Goal: Task Accomplishment & Management: Use online tool/utility

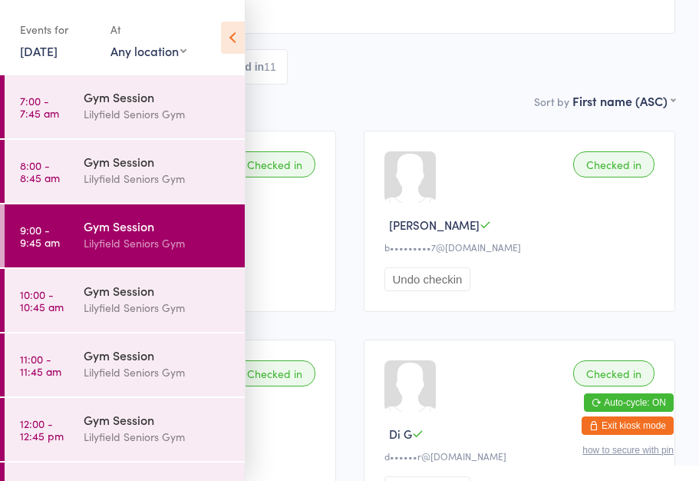
click at [120, 289] on div "Gym Session" at bounding box center [158, 290] width 148 height 17
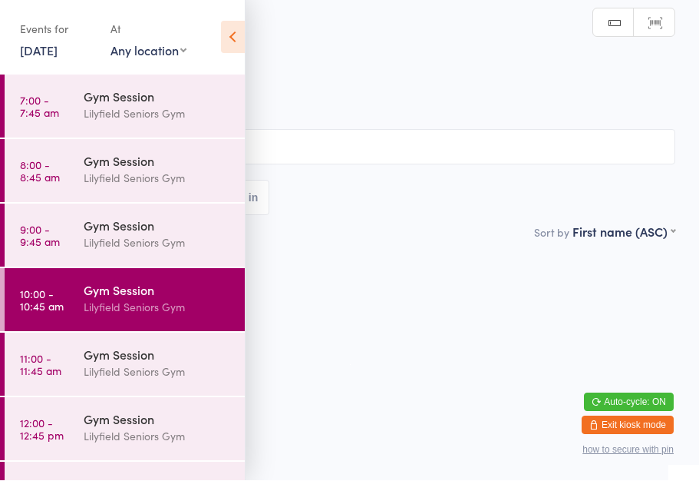
click at [236, 31] on icon at bounding box center [233, 37] width 24 height 32
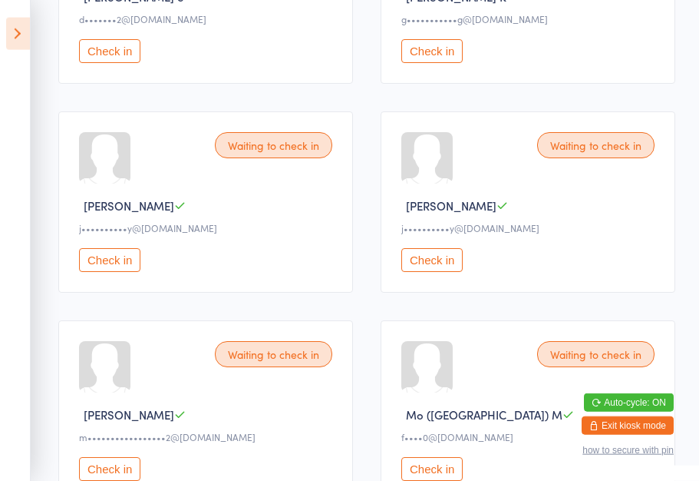
scroll to position [560, 0]
click at [434, 272] on button "Check in" at bounding box center [431, 260] width 61 height 24
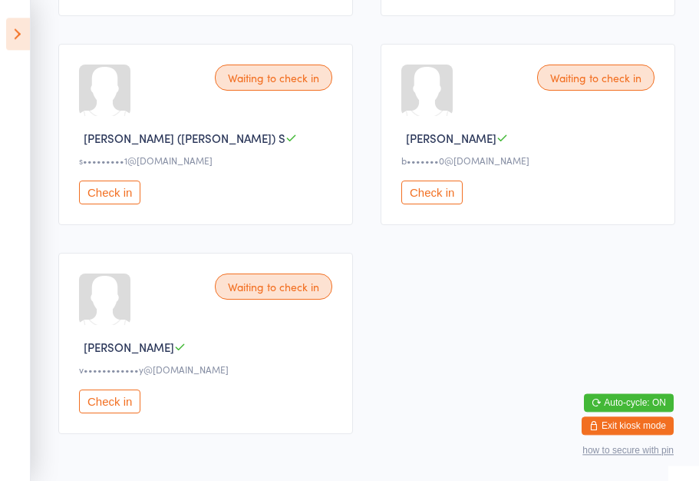
scroll to position [1046, 0]
click at [439, 204] on button "Check in" at bounding box center [431, 192] width 61 height 24
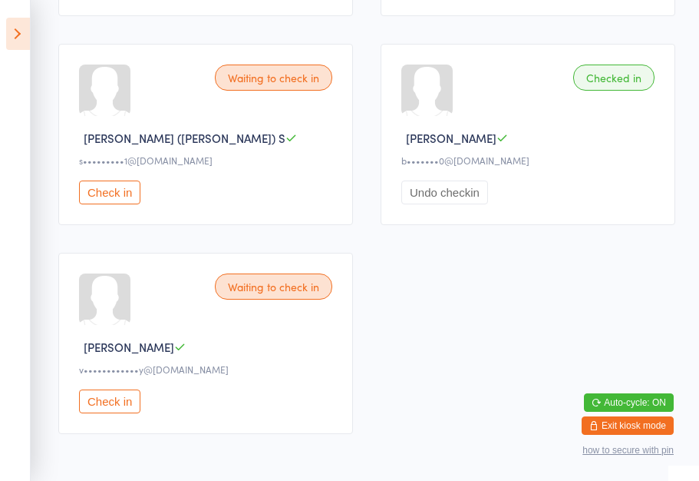
click at [104, 204] on button "Check in" at bounding box center [109, 192] width 61 height 24
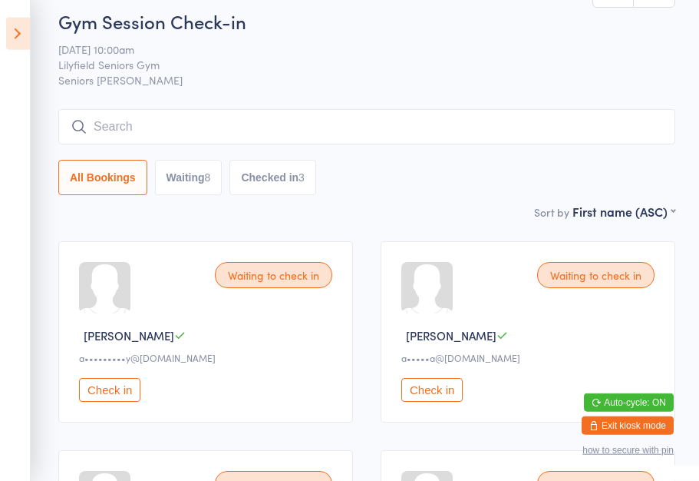
scroll to position [0, 0]
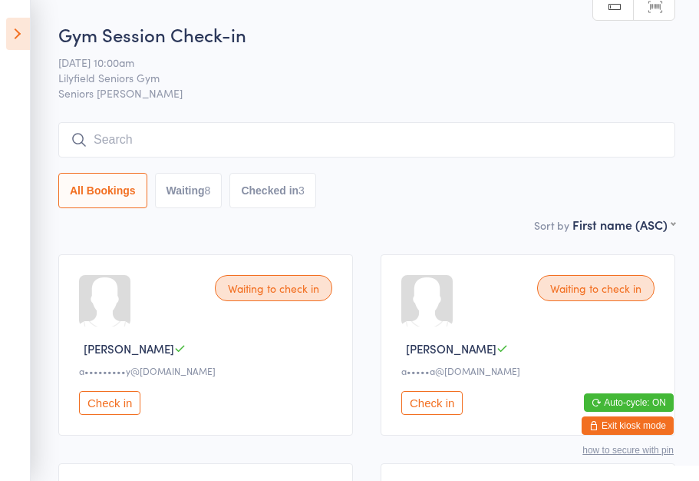
click at [446, 398] on button "Check in" at bounding box center [431, 403] width 61 height 24
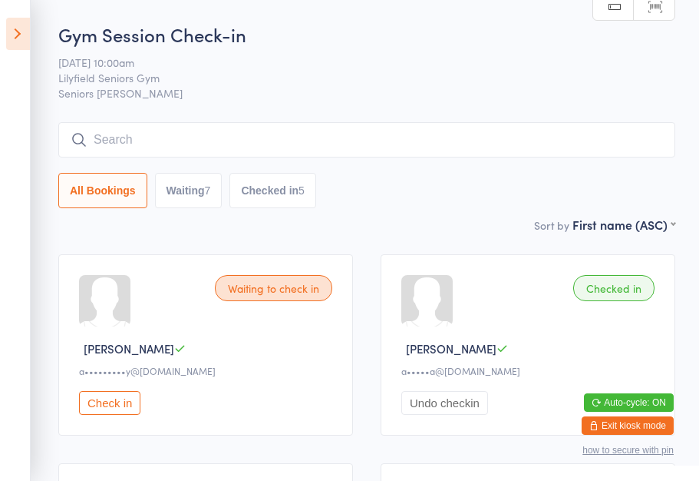
click at [174, 208] on button "Waiting 7" at bounding box center [189, 190] width 68 height 35
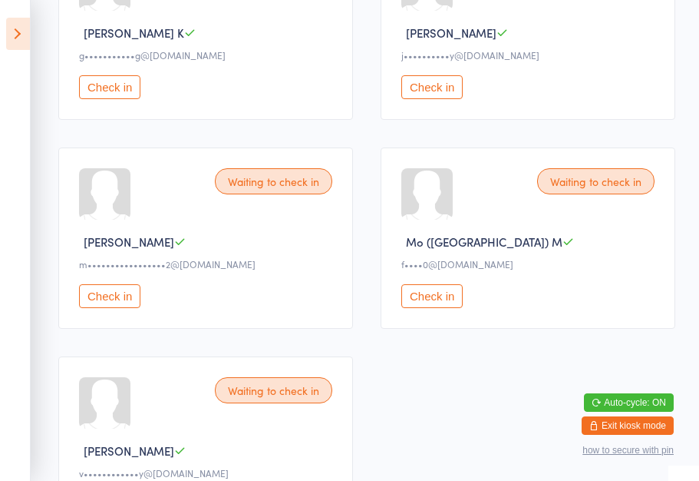
scroll to position [520, 0]
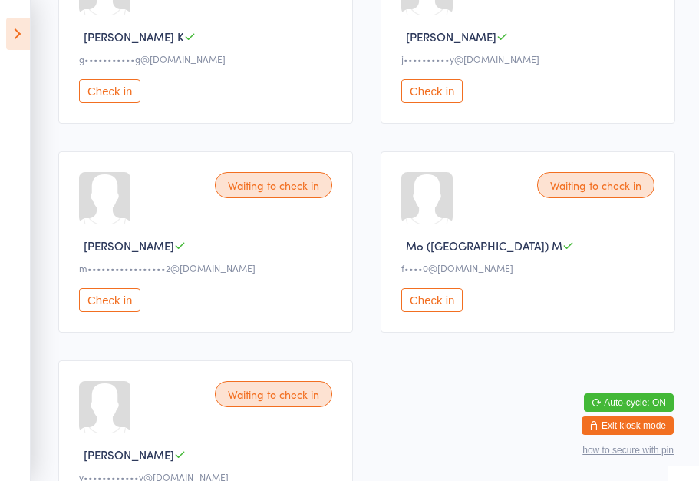
click at [107, 87] on div "Waiting to check in [PERSON_NAME] K g•••••••••••g@[DOMAIN_NAME] Check in" at bounding box center [205, 32] width 295 height 181
click at [102, 103] on button "Check in" at bounding box center [109, 91] width 61 height 24
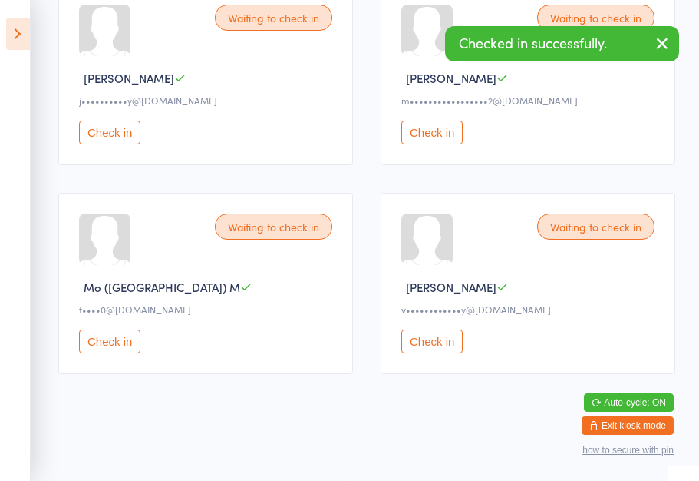
scroll to position [491, 0]
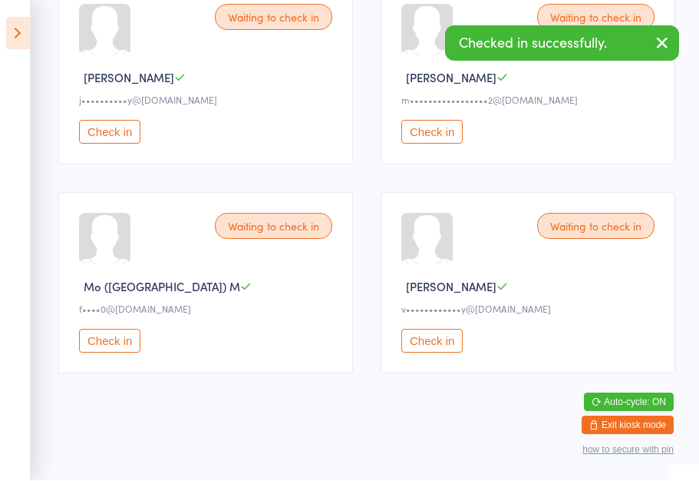
click at [432, 342] on button "Check in" at bounding box center [431, 341] width 61 height 24
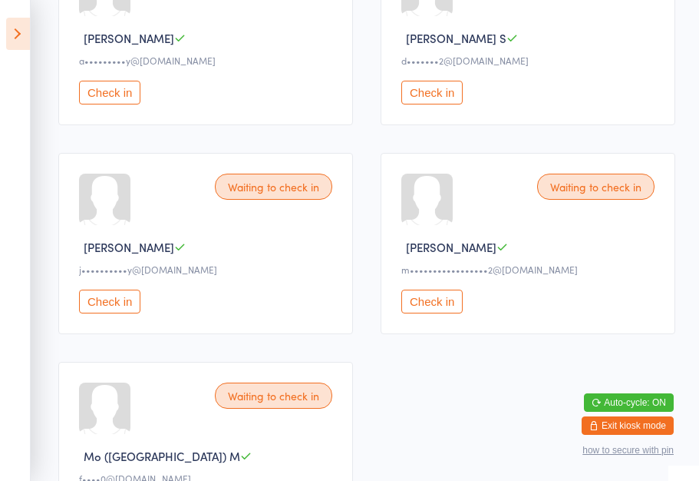
scroll to position [305, 0]
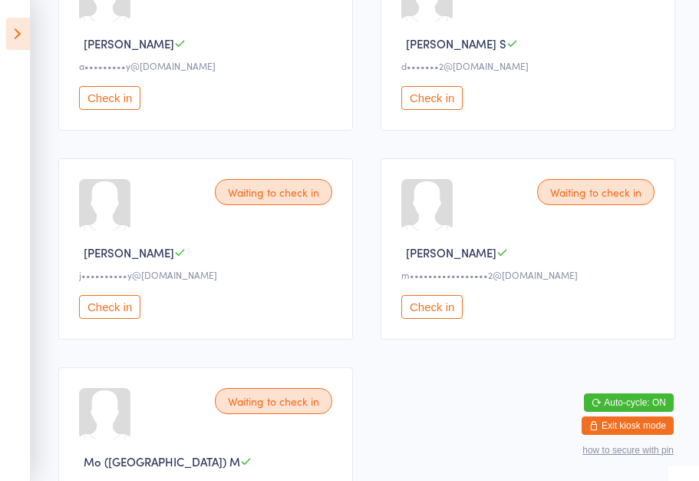
click at [438, 110] on button "Check in" at bounding box center [431, 98] width 61 height 24
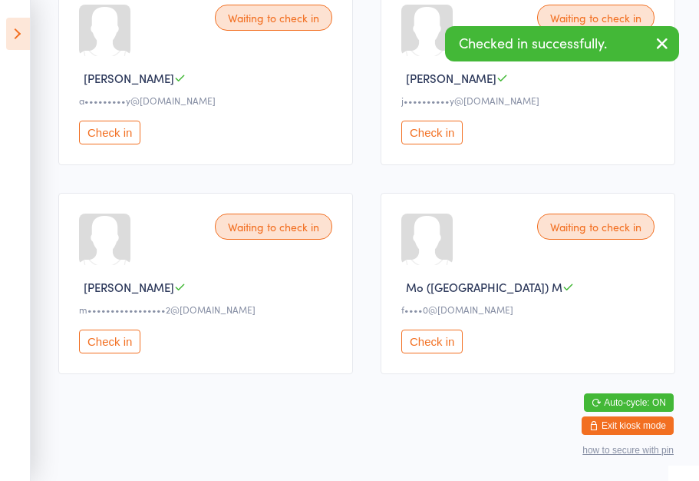
scroll to position [278, 0]
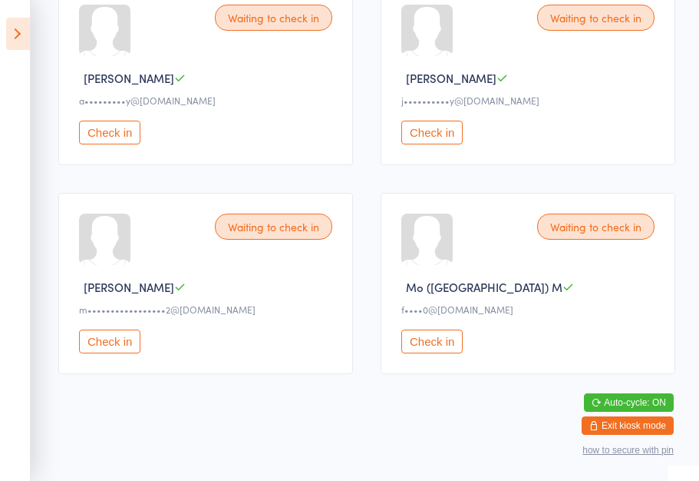
click at [114, 349] on button "Check in" at bounding box center [109, 341] width 61 height 24
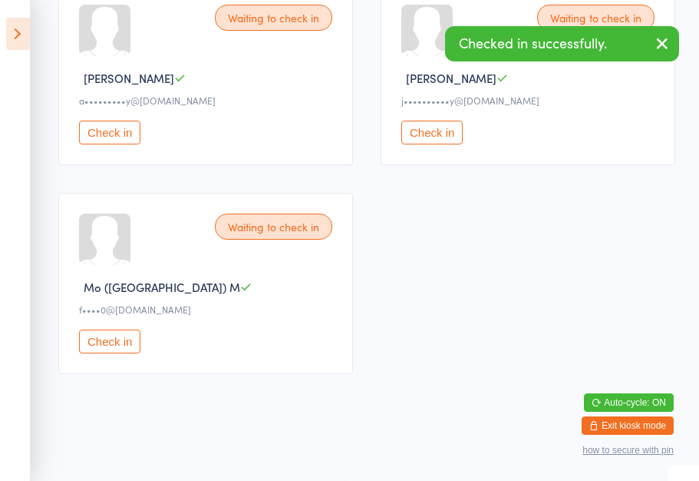
click at [441, 341] on div "Waiting to check in [PERSON_NAME] C a•••••••••y@[DOMAIN_NAME] Check in Waiting …" at bounding box center [367, 179] width 645 height 418
click at [117, 341] on button "Check in" at bounding box center [109, 341] width 61 height 24
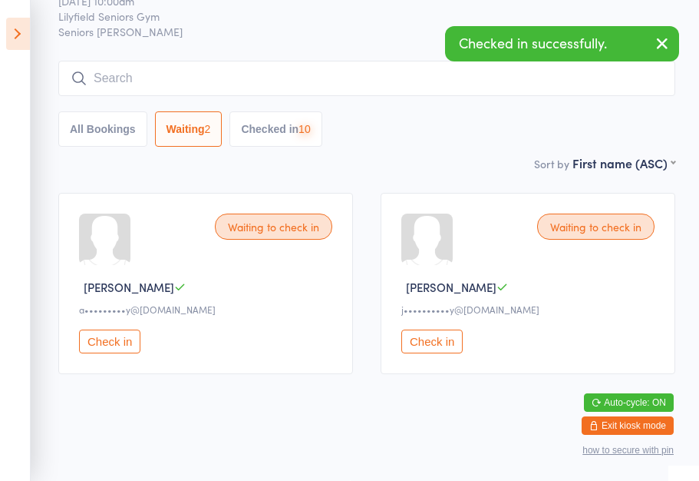
scroll to position [65, 0]
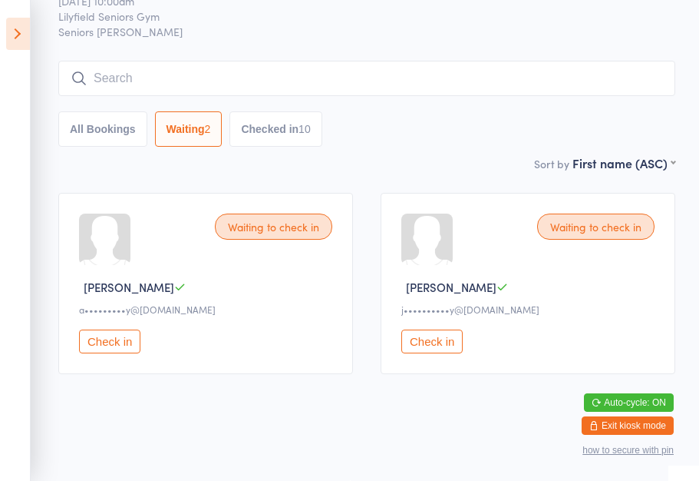
click at [12, 31] on icon at bounding box center [18, 34] width 24 height 32
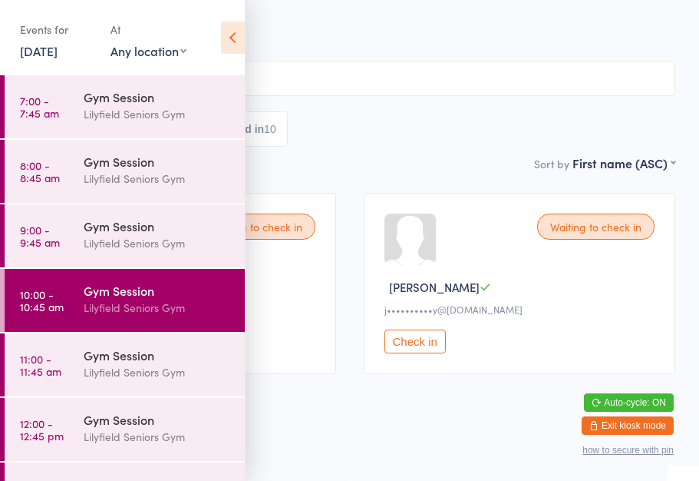
click at [415, 353] on button "Check in" at bounding box center [415, 341] width 61 height 24
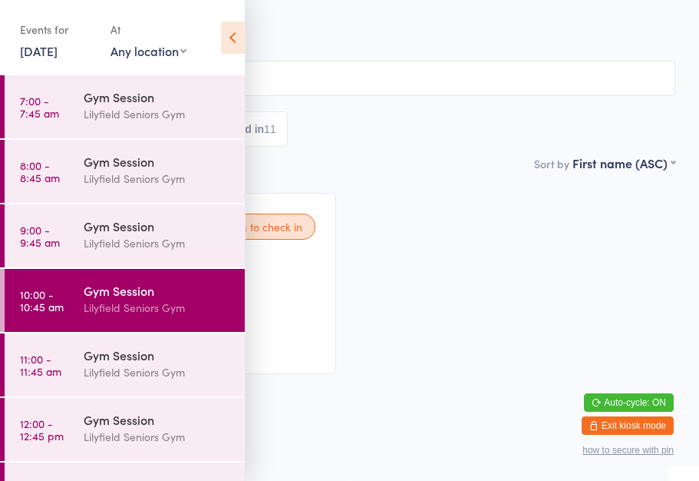
click at [226, 34] on icon at bounding box center [233, 37] width 24 height 32
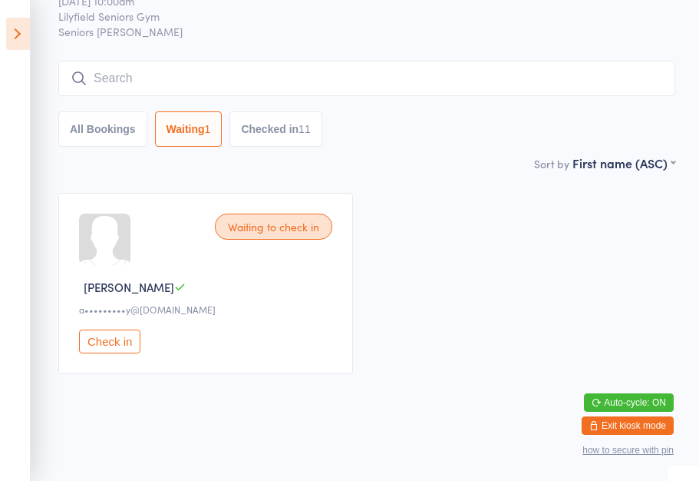
click at [15, 41] on icon at bounding box center [18, 34] width 24 height 32
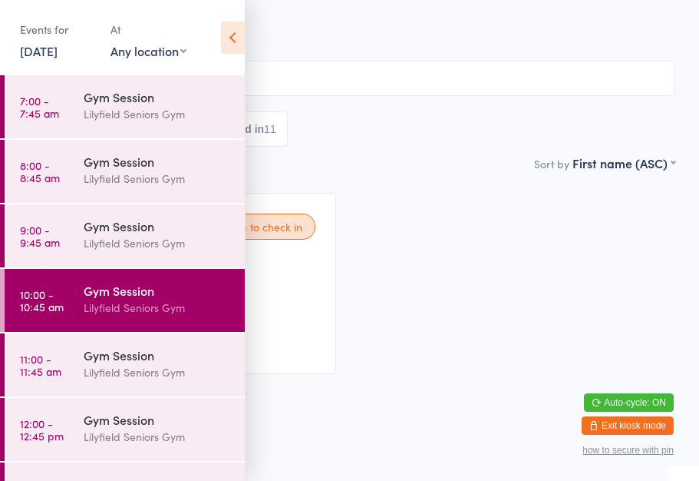
click at [105, 372] on div "Lilyfield Seniors Gym" at bounding box center [158, 372] width 148 height 18
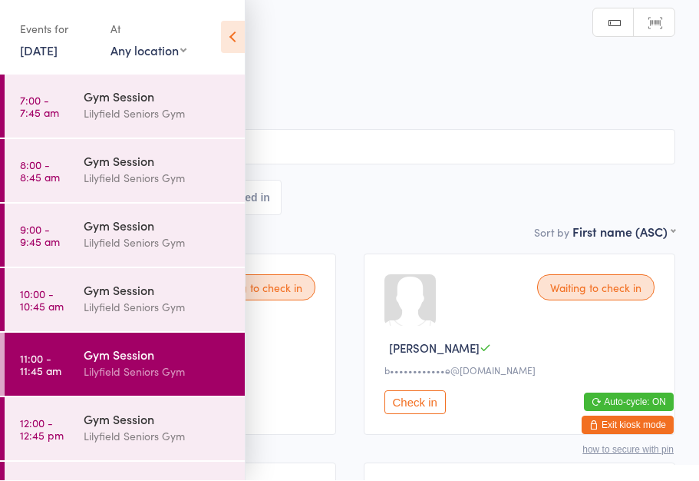
click at [238, 31] on icon at bounding box center [233, 37] width 24 height 32
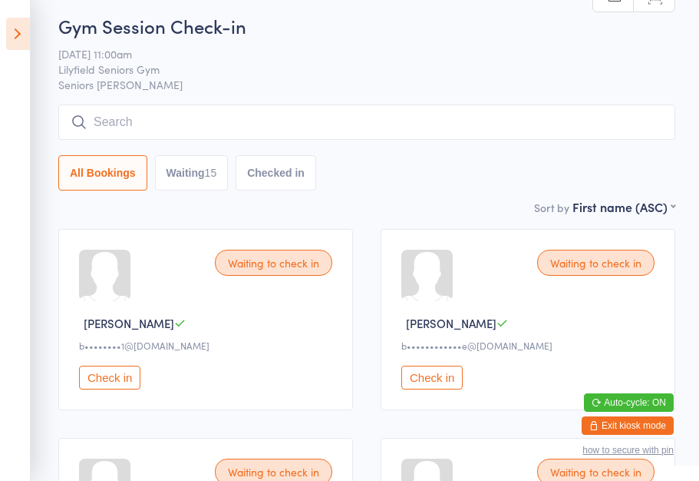
scroll to position [8, 0]
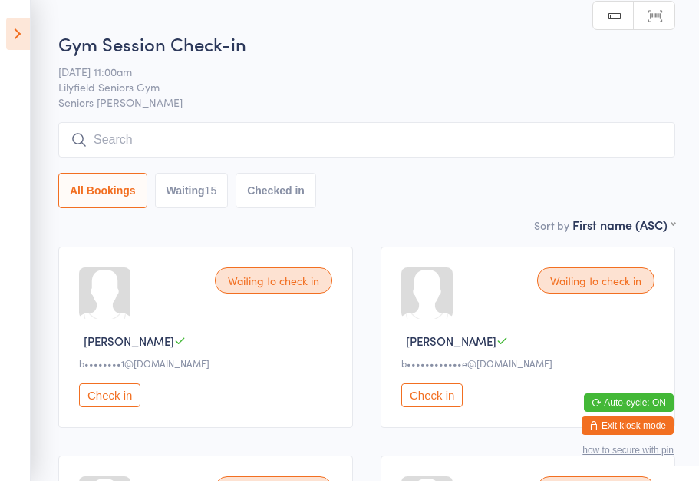
click at [21, 39] on icon at bounding box center [18, 34] width 24 height 32
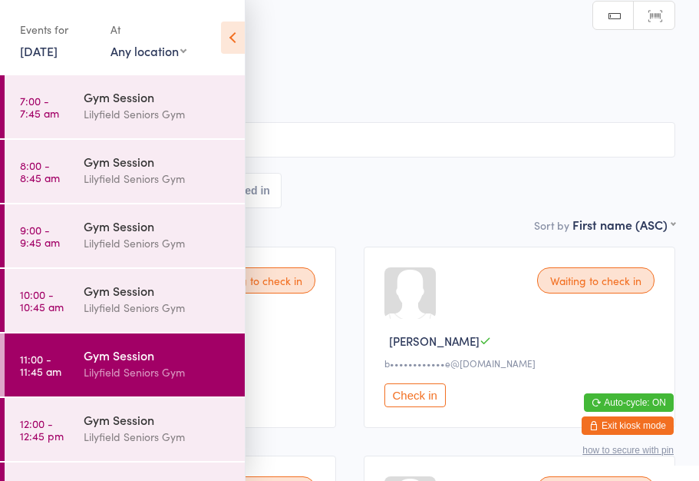
click at [94, 306] on div "Lilyfield Seniors Gym" at bounding box center [158, 308] width 148 height 18
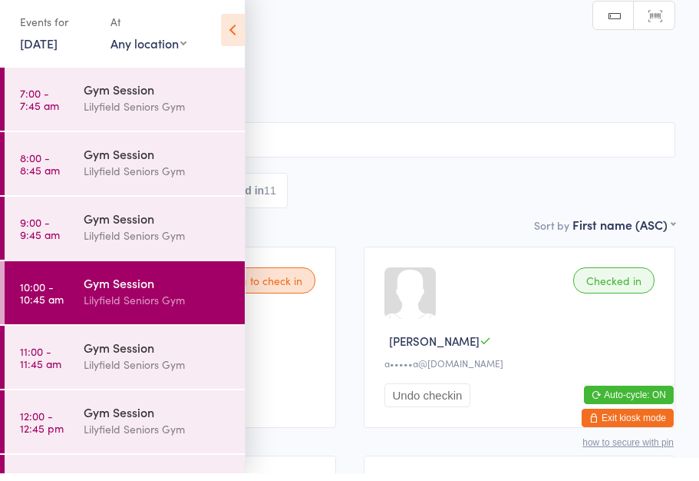
scroll to position [8, 0]
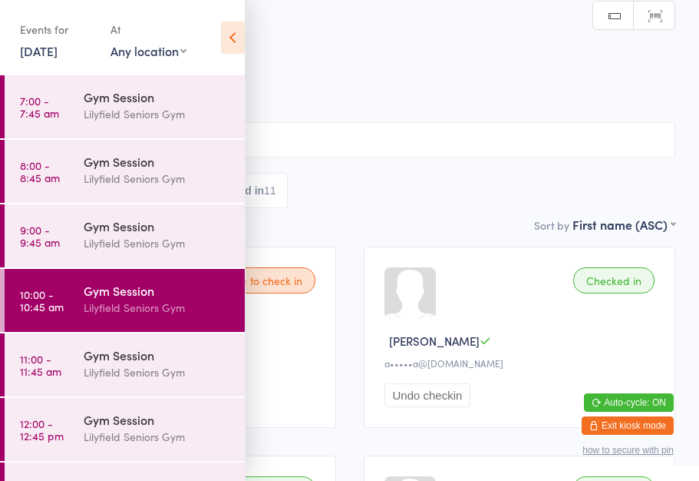
click at [237, 45] on icon at bounding box center [233, 37] width 24 height 32
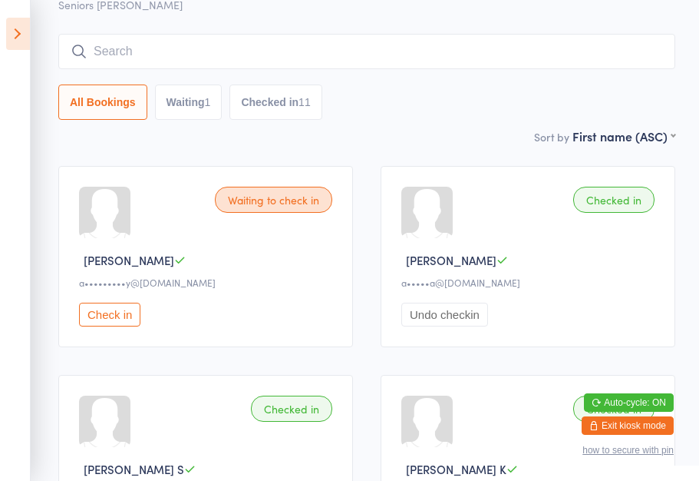
scroll to position [0, 0]
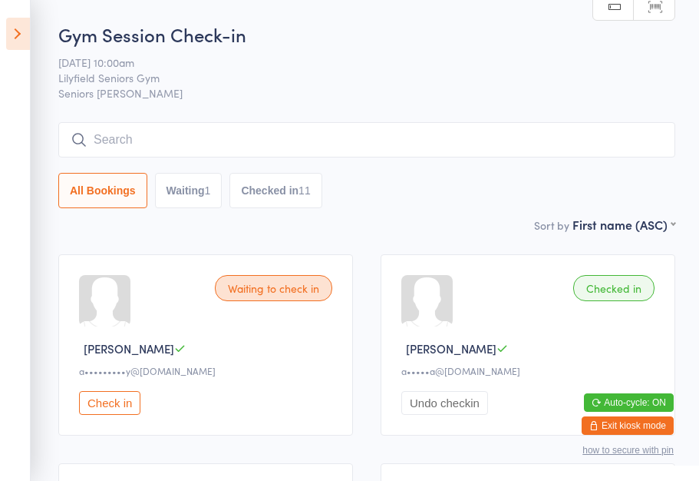
scroll to position [21, 0]
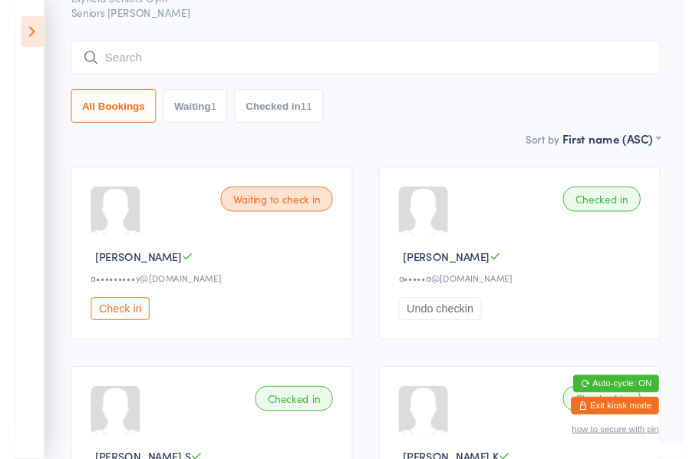
scroll to position [80, 0]
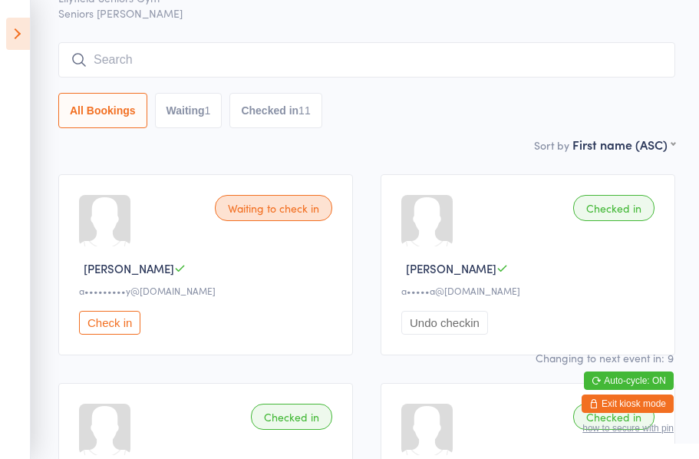
click at [17, 37] on icon at bounding box center [18, 34] width 24 height 32
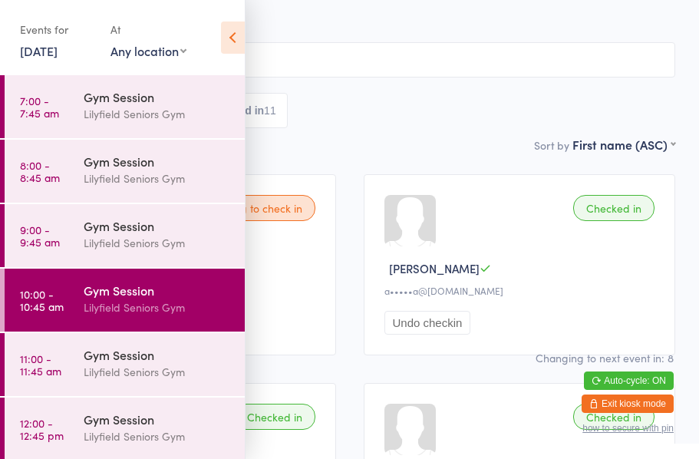
click at [135, 365] on div "Lilyfield Seniors Gym" at bounding box center [158, 372] width 148 height 18
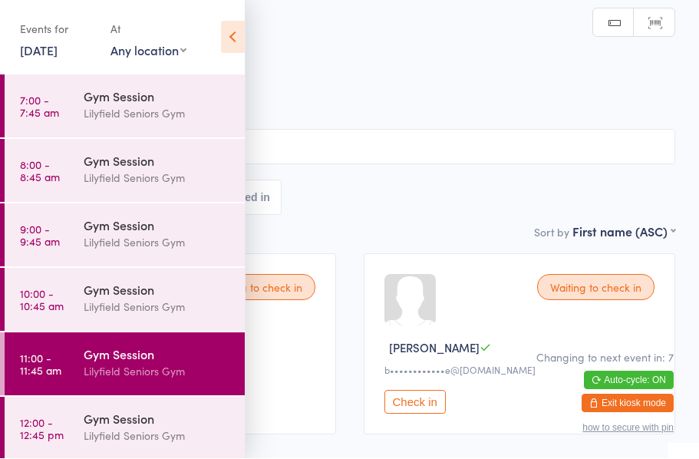
click at [232, 35] on icon at bounding box center [233, 37] width 24 height 32
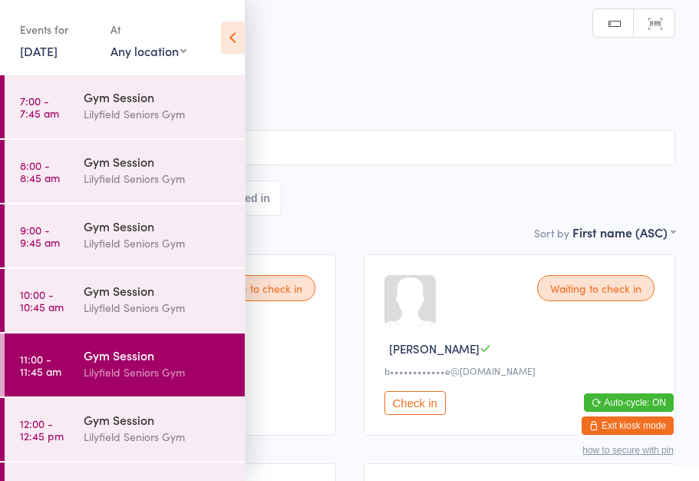
click at [236, 41] on icon at bounding box center [233, 37] width 24 height 32
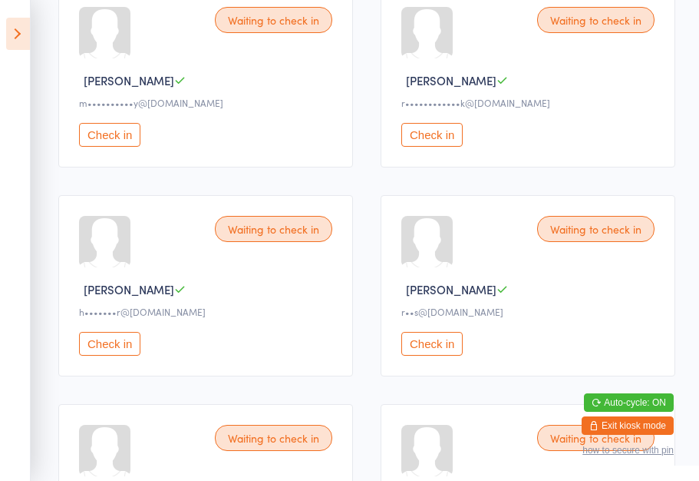
scroll to position [1118, 0]
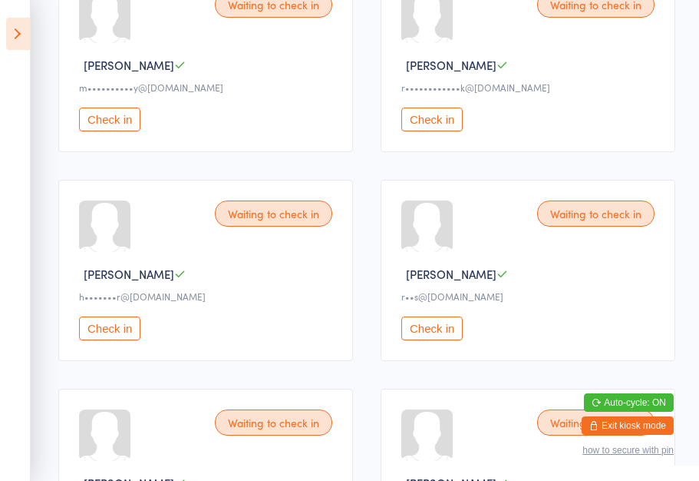
click at [131, 340] on button "Check in" at bounding box center [109, 328] width 61 height 24
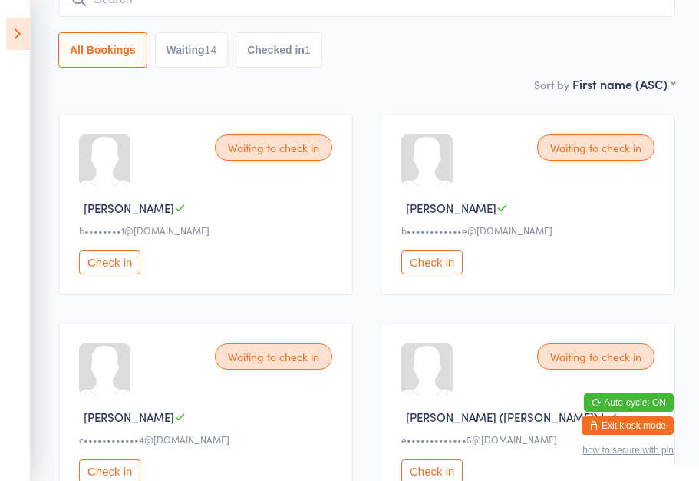
scroll to position [140, 0]
click at [425, 268] on button "Check in" at bounding box center [431, 263] width 61 height 24
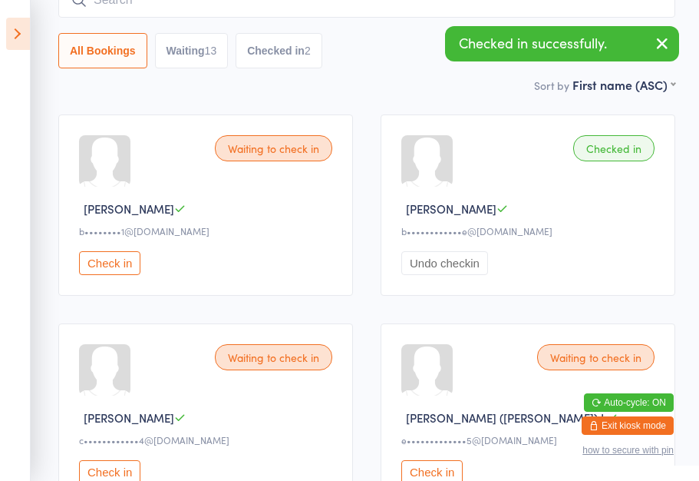
click at [94, 273] on button "Check in" at bounding box center [109, 263] width 61 height 24
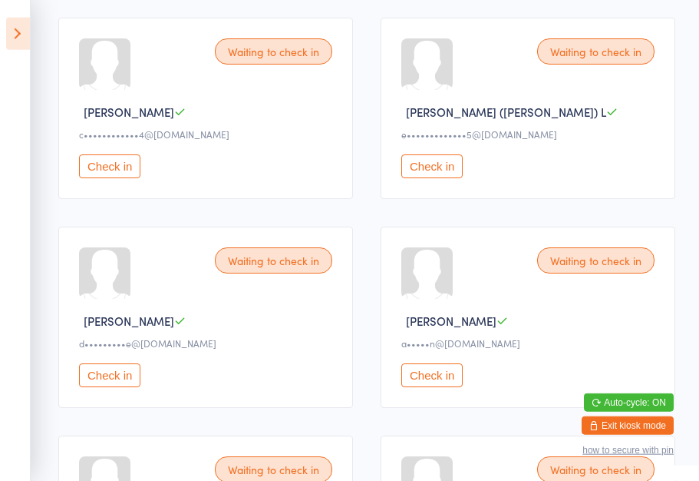
scroll to position [446, 0]
click at [433, 385] on button "Check in" at bounding box center [431, 374] width 61 height 24
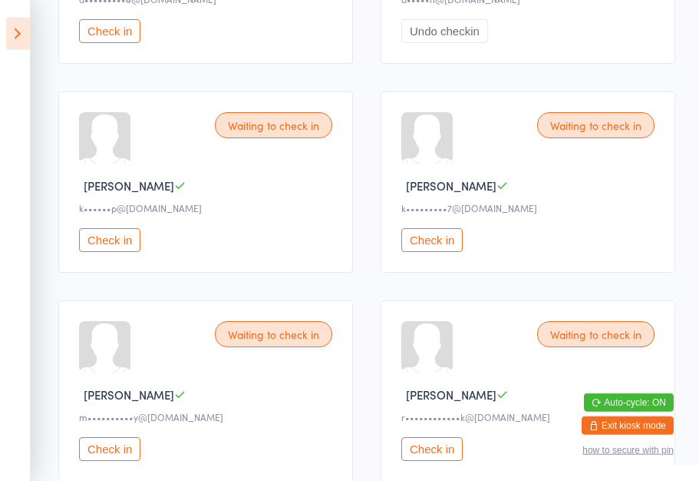
scroll to position [790, 0]
click at [117, 460] on button "Check in" at bounding box center [109, 448] width 61 height 24
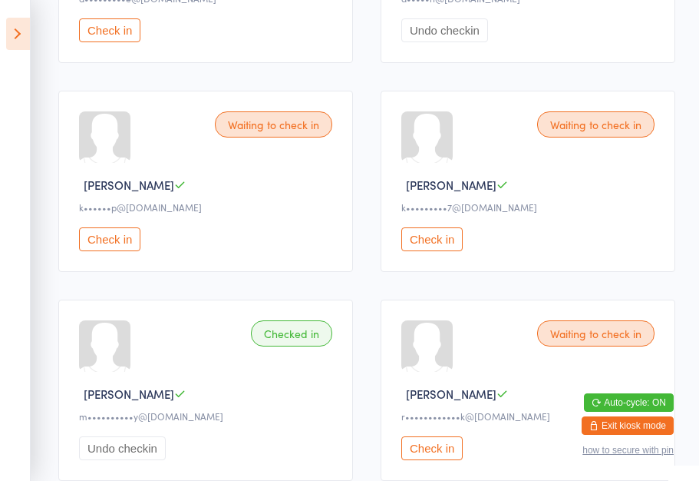
click at [447, 251] on button "Check in" at bounding box center [431, 239] width 61 height 24
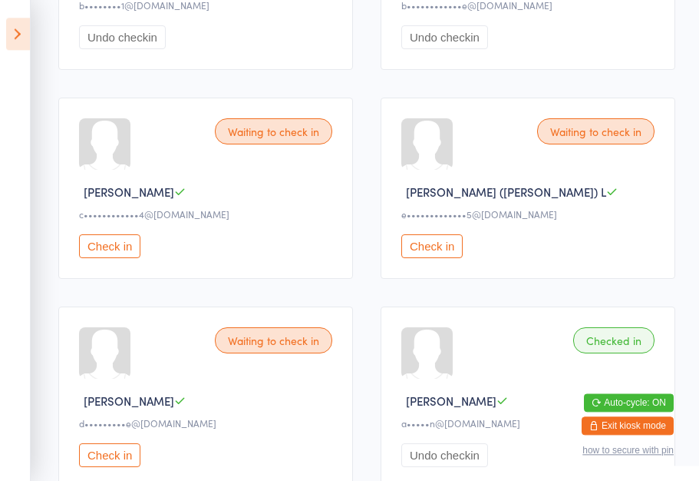
scroll to position [365, 0]
click at [442, 258] on button "Check in" at bounding box center [431, 246] width 61 height 24
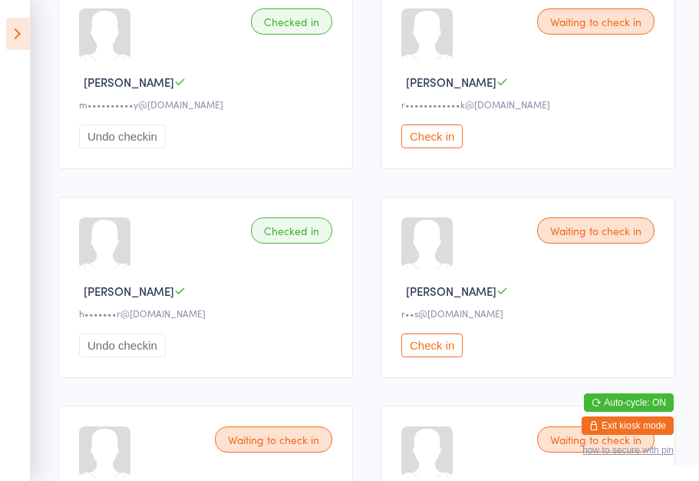
scroll to position [1103, 0]
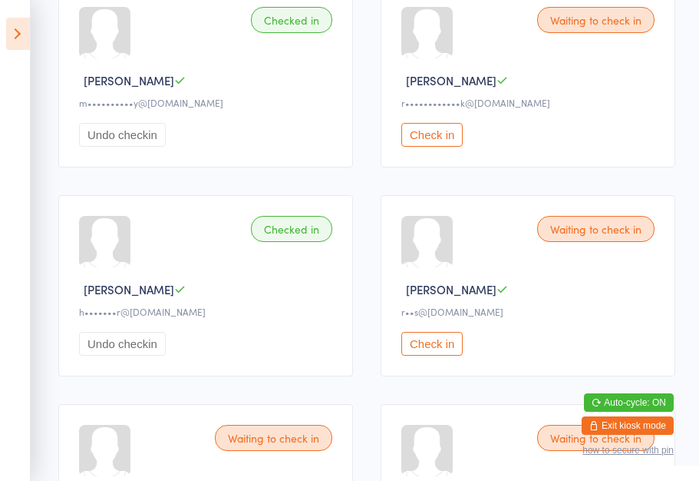
click at [423, 355] on button "Check in" at bounding box center [431, 344] width 61 height 24
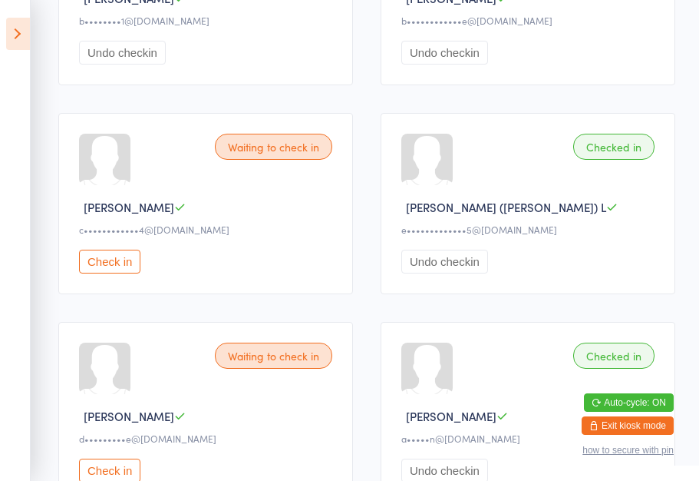
scroll to position [349, 0]
click at [128, 258] on div "Waiting to check in [PERSON_NAME] Y c••••••••••••4@[DOMAIN_NAME] Check in" at bounding box center [205, 204] width 295 height 181
click at [95, 273] on button "Check in" at bounding box center [109, 262] width 61 height 24
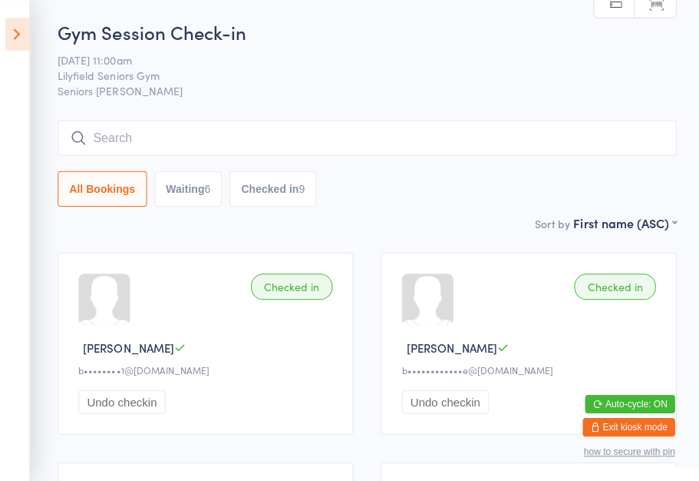
scroll to position [2, 0]
click at [190, 187] on button "Waiting 6" at bounding box center [189, 188] width 68 height 35
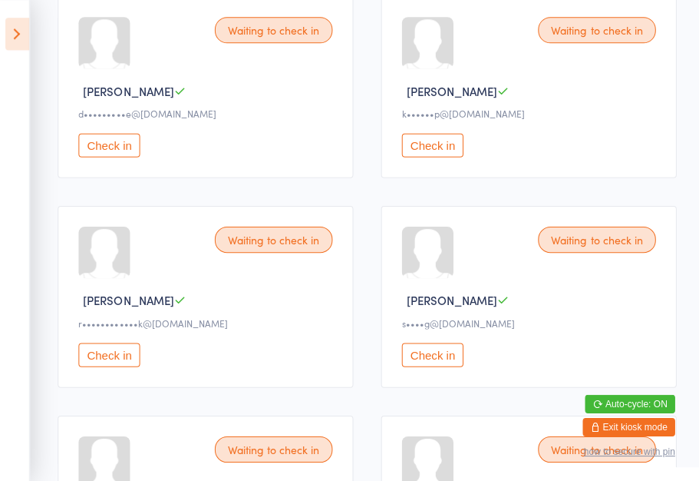
scroll to position [258, 0]
click at [444, 157] on button "Check in" at bounding box center [431, 145] width 61 height 24
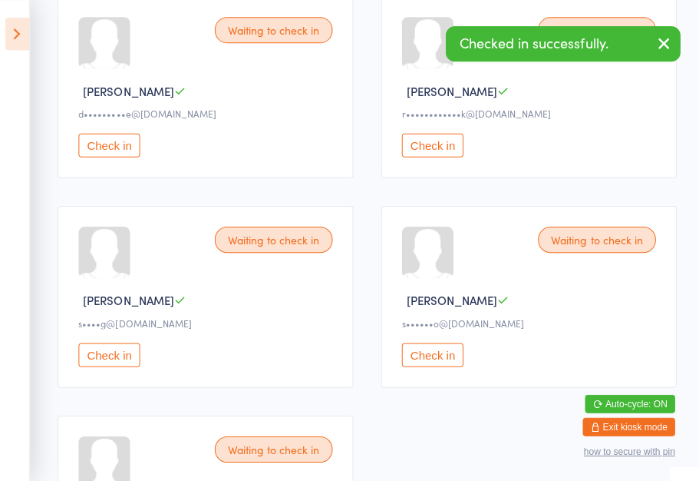
click at [108, 147] on button "Check in" at bounding box center [109, 145] width 61 height 24
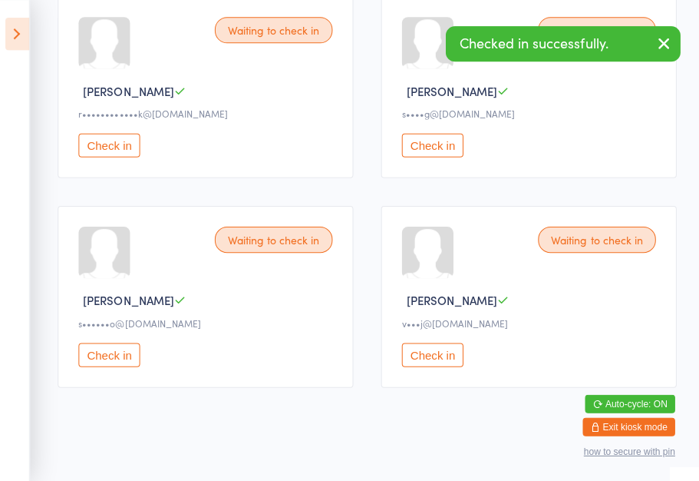
click at [122, 155] on button "Check in" at bounding box center [109, 145] width 61 height 24
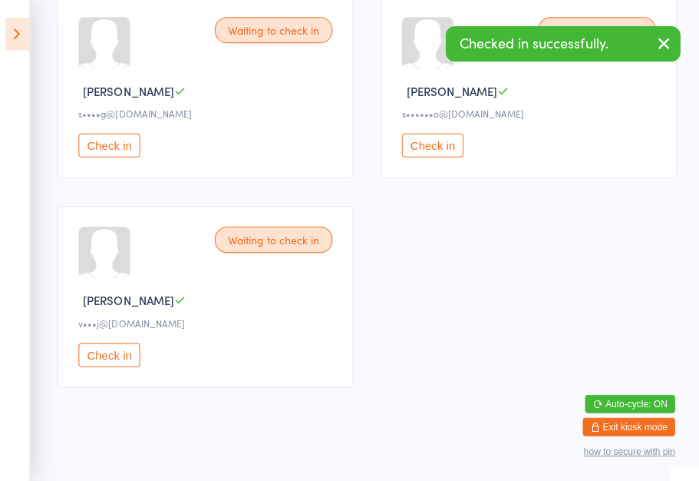
click at [448, 150] on button "Check in" at bounding box center [431, 145] width 61 height 24
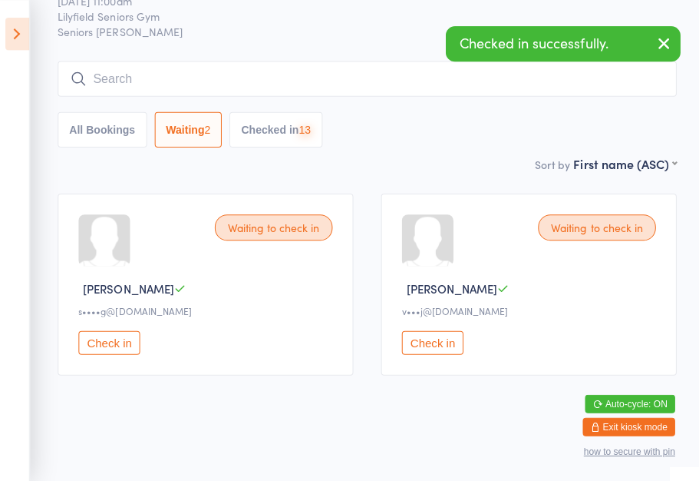
click at [128, 132] on button "All Bookings" at bounding box center [102, 128] width 89 height 35
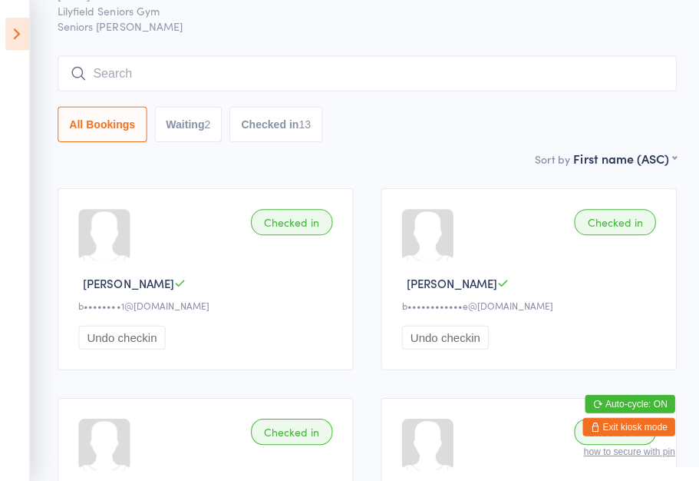
click at [190, 134] on button "Waiting 2" at bounding box center [189, 123] width 68 height 35
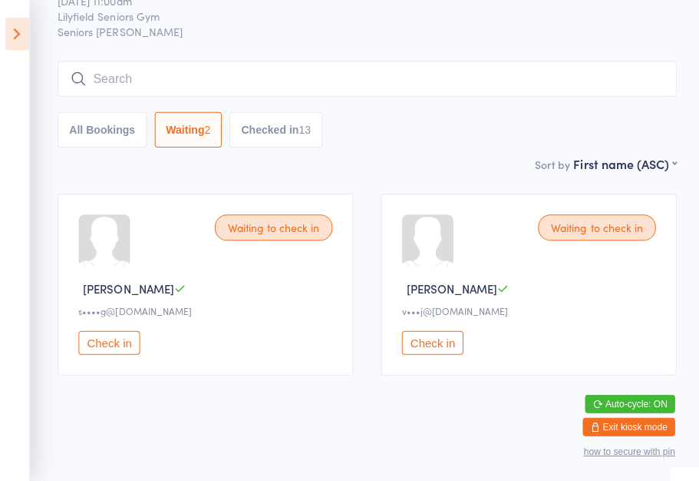
click at [431, 350] on button "Check in" at bounding box center [431, 341] width 61 height 24
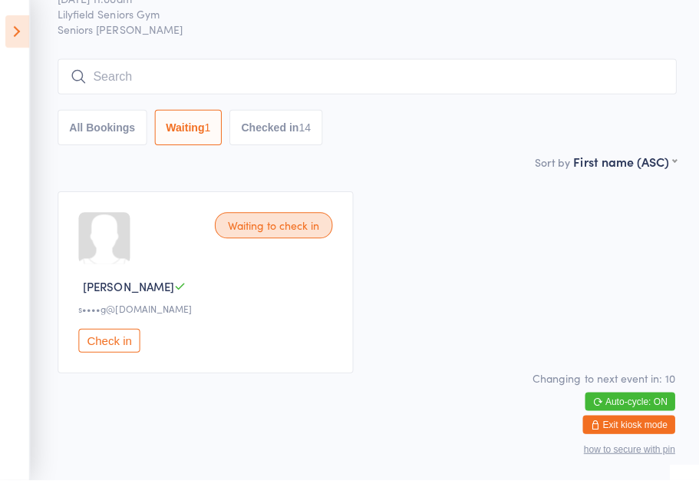
scroll to position [80, 0]
click at [24, 29] on icon at bounding box center [18, 34] width 24 height 32
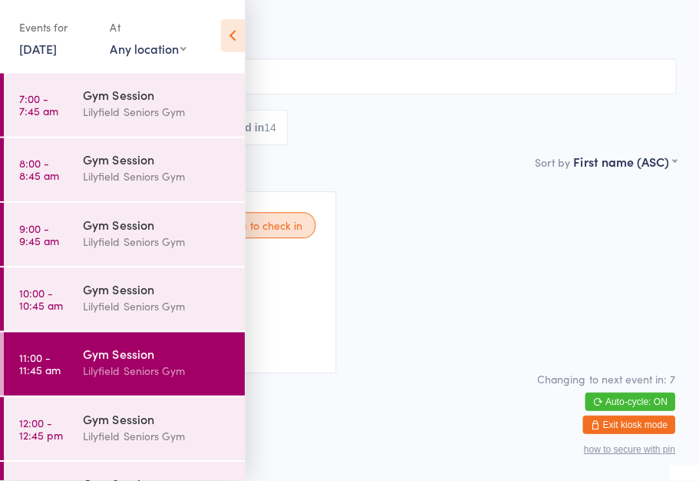
click at [135, 435] on div "Lilyfield Seniors Gym" at bounding box center [158, 437] width 148 height 18
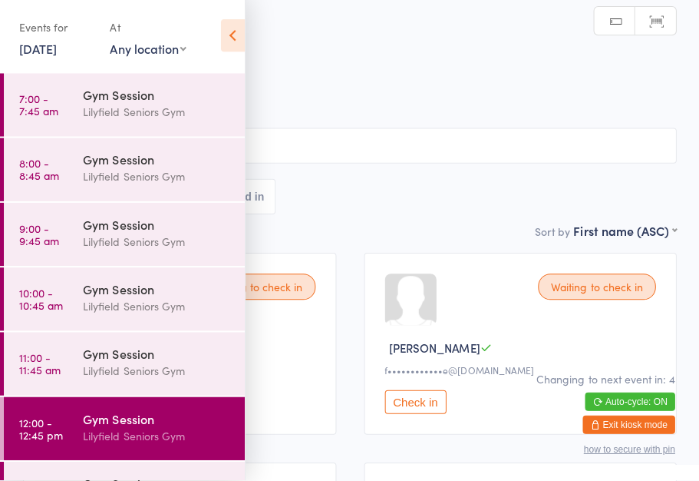
click at [240, 35] on icon at bounding box center [233, 37] width 24 height 32
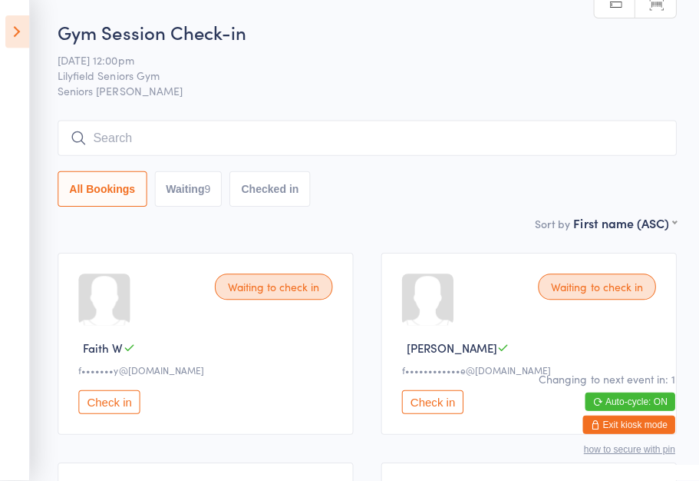
click at [120, 404] on button "Check in" at bounding box center [109, 403] width 61 height 24
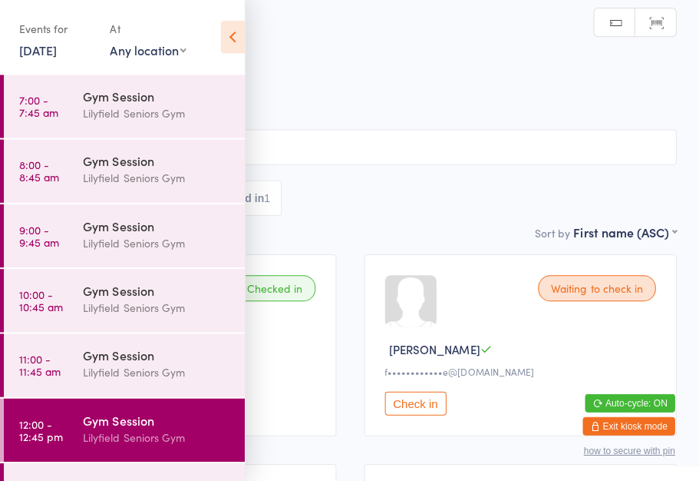
click at [234, 33] on icon at bounding box center [233, 37] width 24 height 32
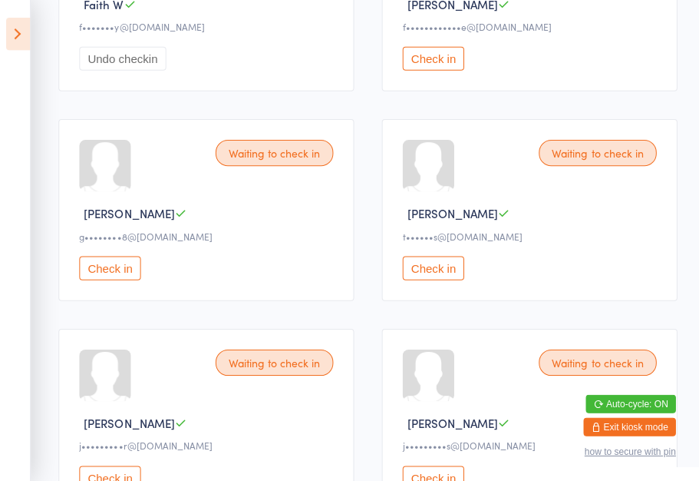
scroll to position [347, 0]
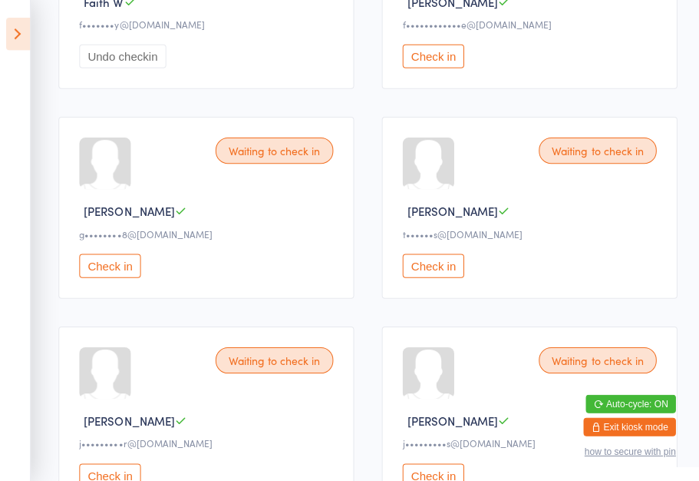
click at [118, 264] on button "Check in" at bounding box center [109, 265] width 61 height 24
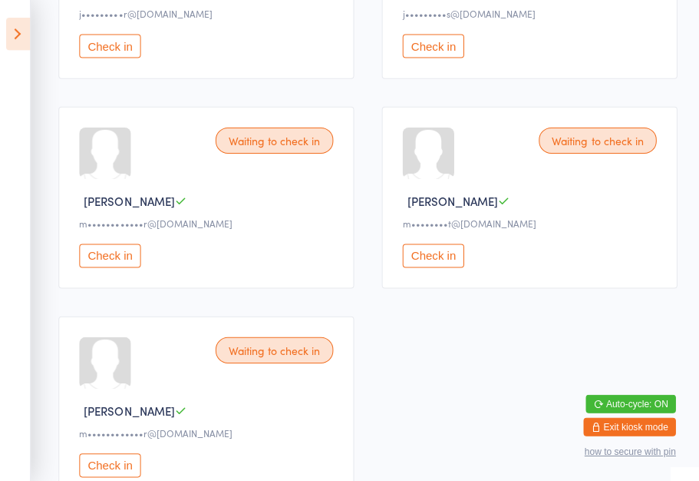
scroll to position [775, 0]
click at [438, 266] on button "Check in" at bounding box center [431, 254] width 61 height 24
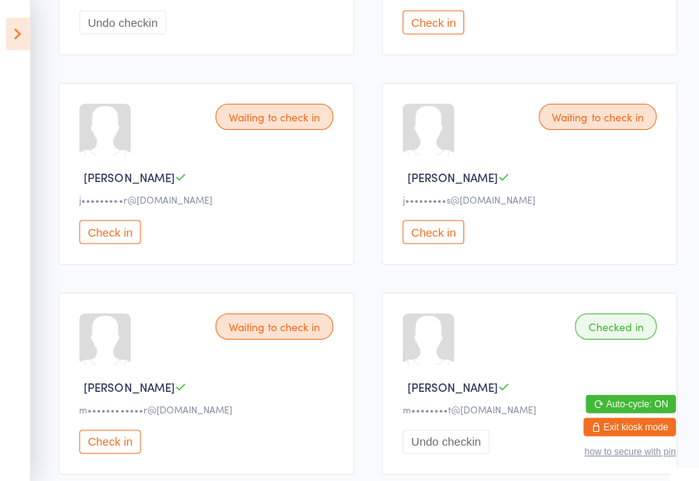
scroll to position [588, 0]
click at [108, 244] on button "Check in" at bounding box center [109, 232] width 61 height 24
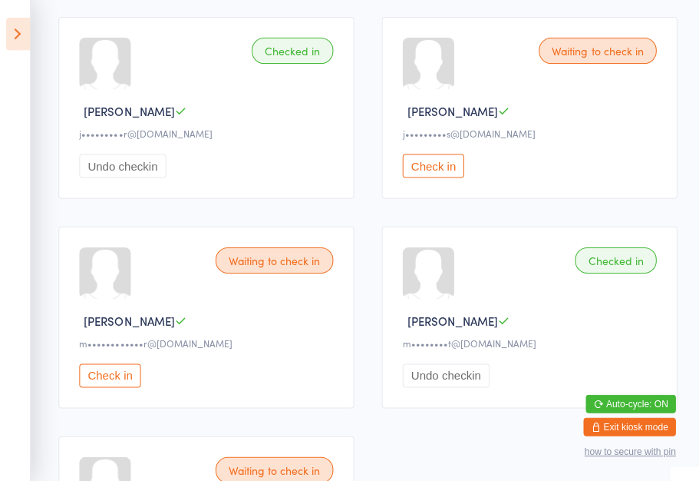
scroll to position [651, 0]
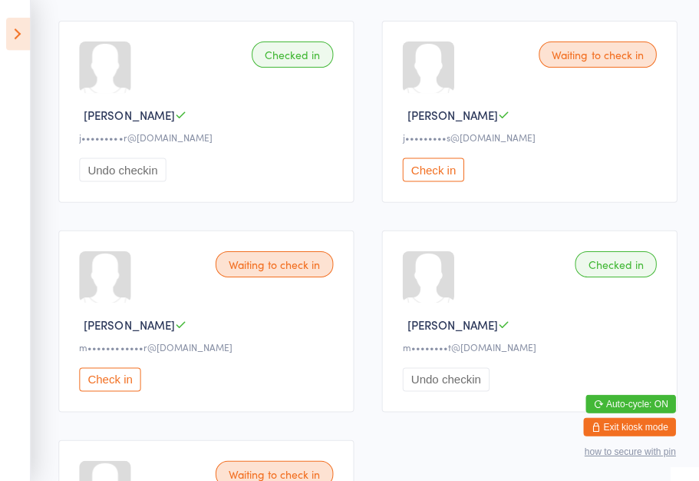
click at [122, 390] on button "Check in" at bounding box center [109, 378] width 61 height 24
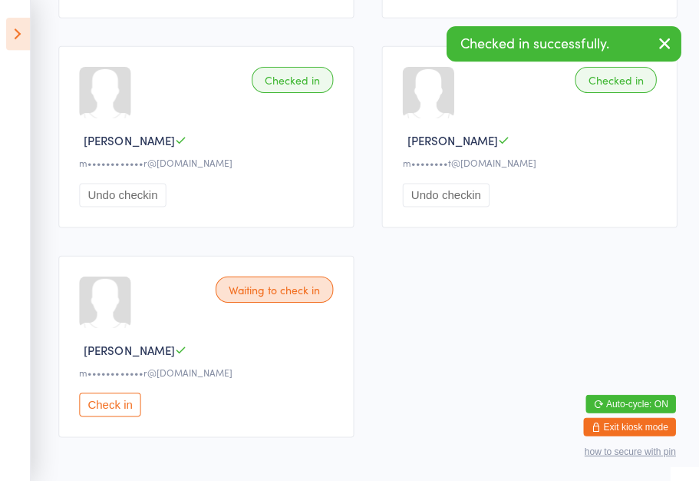
scroll to position [845, 0]
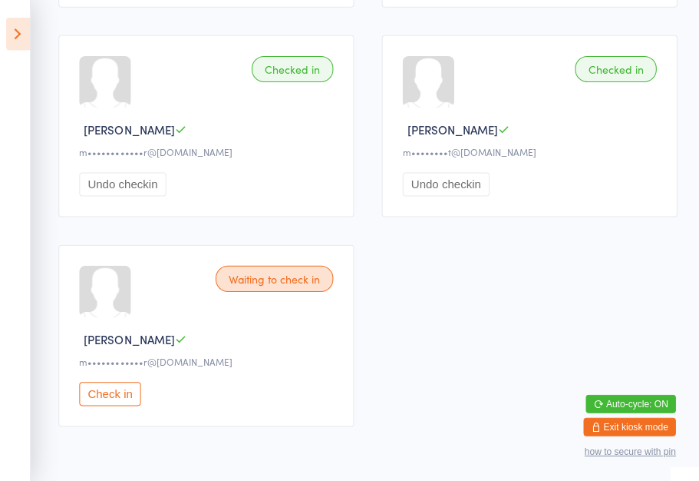
click at [108, 405] on button "Check in" at bounding box center [109, 393] width 61 height 24
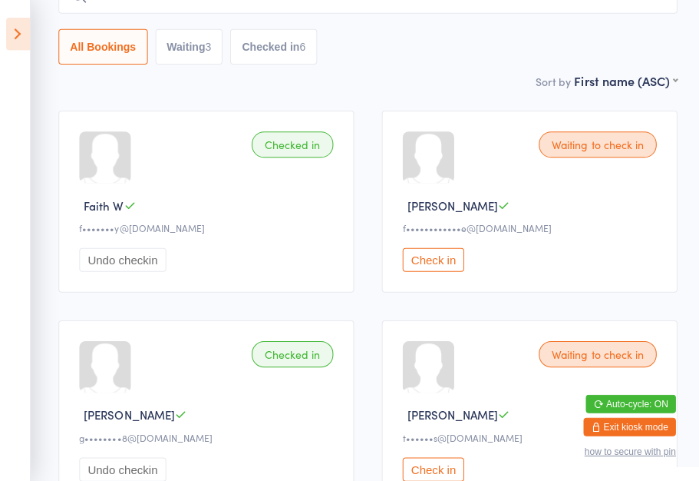
scroll to position [143, 0]
click at [429, 272] on button "Check in" at bounding box center [431, 260] width 61 height 24
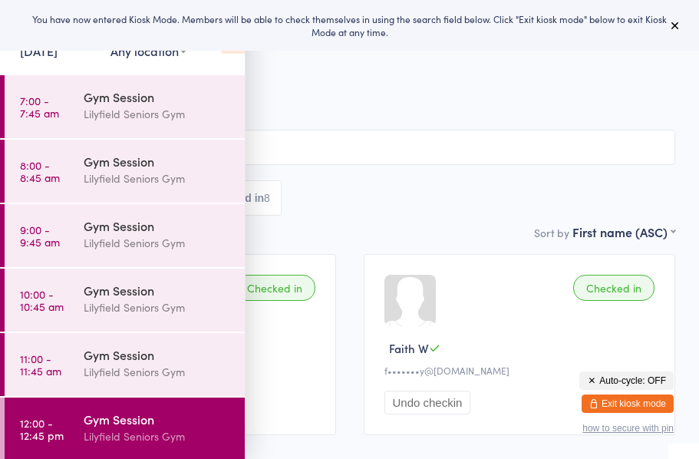
click at [93, 359] on div "Gym Session" at bounding box center [158, 354] width 148 height 17
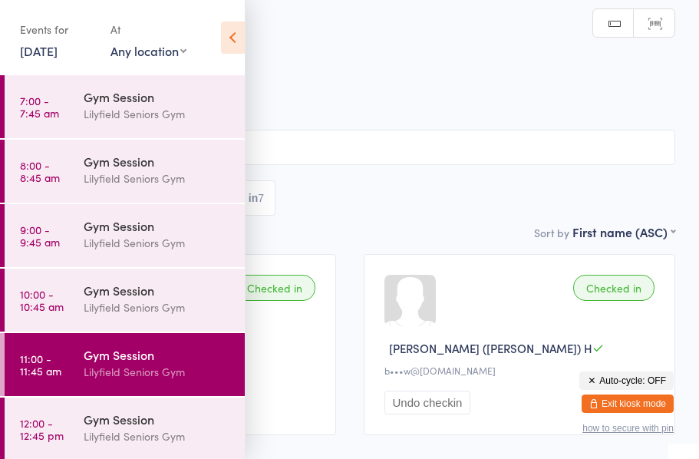
click at [164, 361] on div "Gym Session" at bounding box center [158, 354] width 148 height 17
click at [236, 35] on icon at bounding box center [233, 37] width 24 height 32
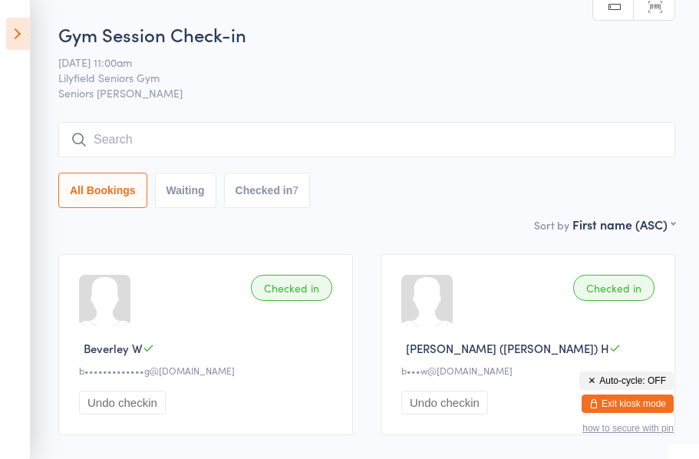
click at [25, 41] on icon at bounding box center [18, 34] width 24 height 32
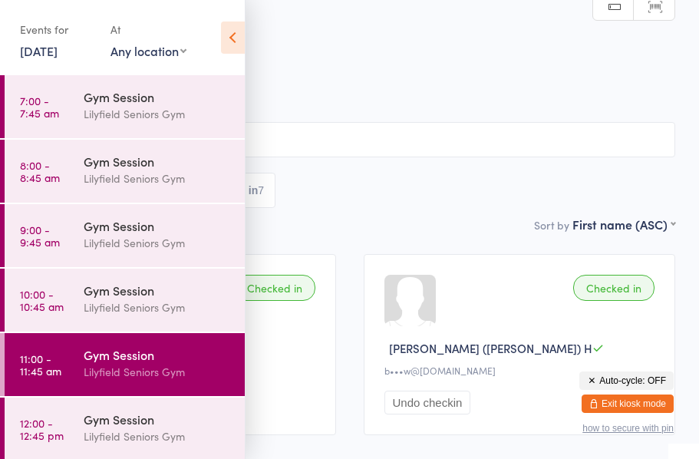
click at [232, 43] on icon at bounding box center [233, 37] width 24 height 32
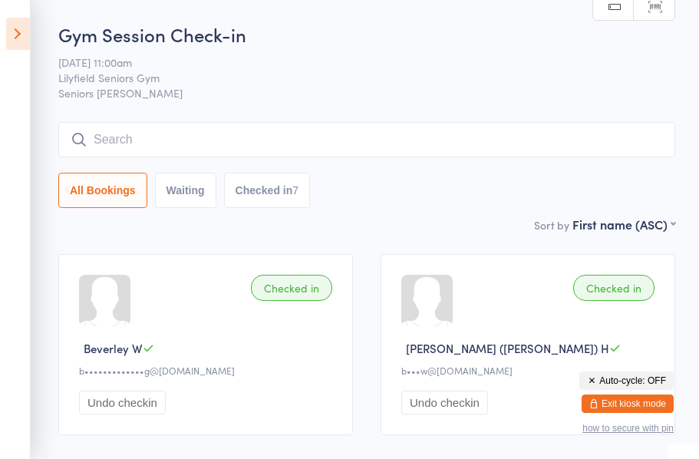
click at [24, 35] on icon at bounding box center [18, 34] width 24 height 32
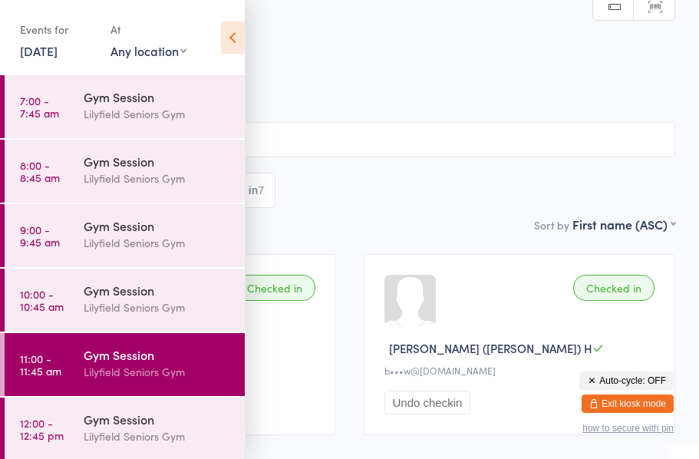
click at [45, 57] on link "10 Apr, 2024" at bounding box center [39, 50] width 38 height 17
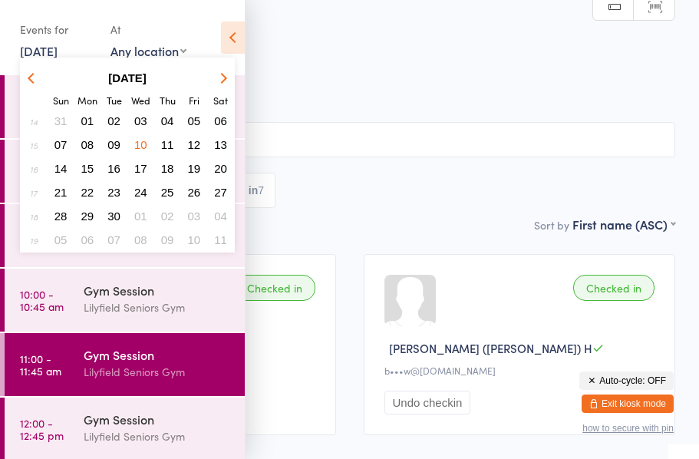
click at [226, 83] on button "button" at bounding box center [221, 78] width 23 height 21
click at [230, 84] on button "button" at bounding box center [221, 78] width 23 height 21
click at [226, 83] on button "button" at bounding box center [221, 78] width 23 height 21
click at [223, 81] on icon "button" at bounding box center [221, 77] width 11 height 11
click at [222, 84] on button "button" at bounding box center [221, 78] width 23 height 21
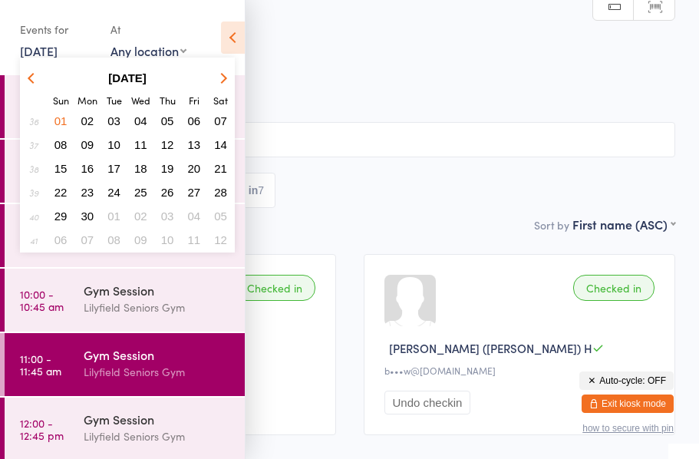
click at [216, 88] on button "button" at bounding box center [221, 78] width 23 height 21
click at [118, 173] on span "15" at bounding box center [113, 168] width 13 height 13
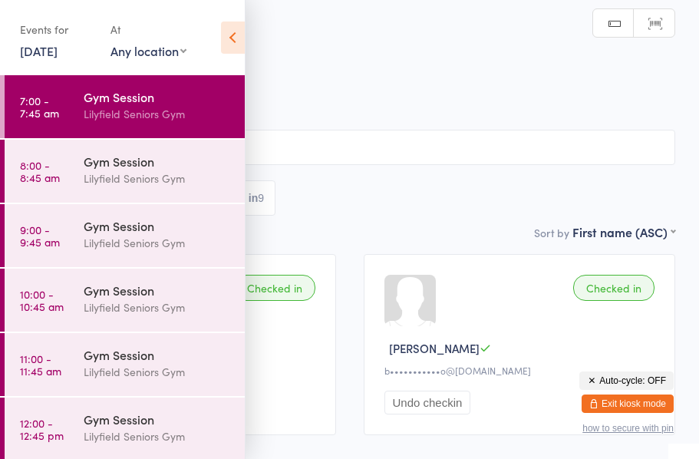
click at [37, 362] on time "11:00 - 11:45 am" at bounding box center [40, 364] width 41 height 25
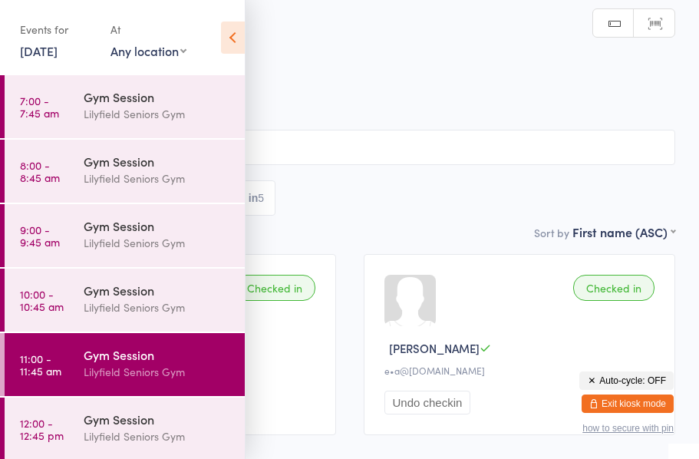
click at [135, 363] on div "Gym Session" at bounding box center [158, 354] width 148 height 17
click at [408, 216] on div "All Bookings Waiting Checked in 5" at bounding box center [350, 197] width 652 height 35
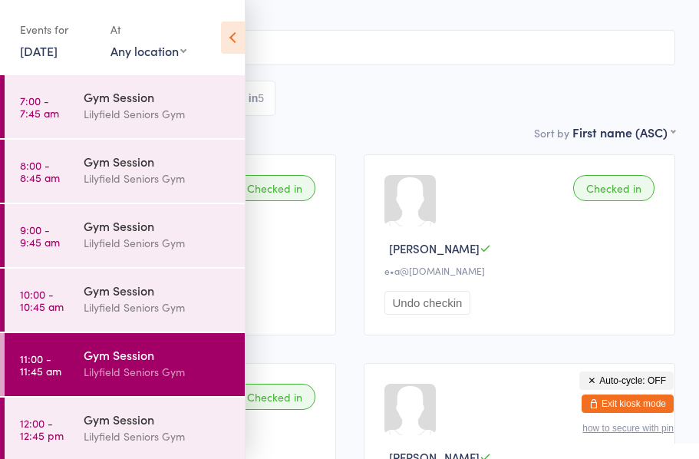
scroll to position [95, 0]
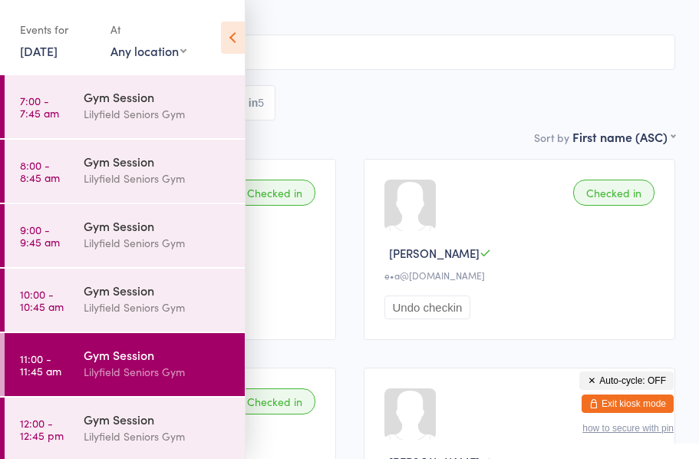
click at [231, 39] on icon at bounding box center [233, 37] width 24 height 32
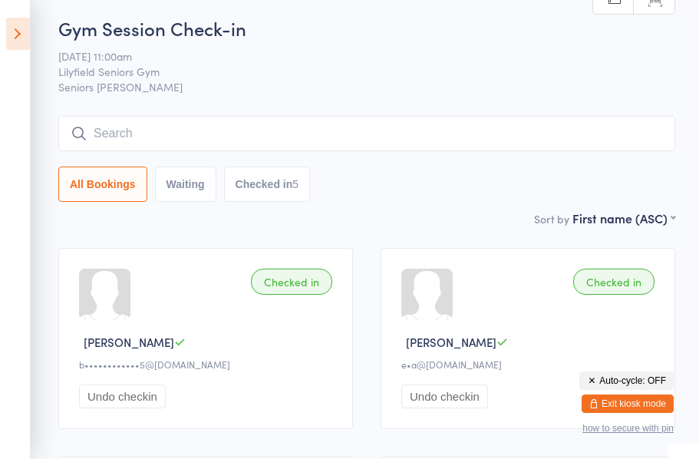
scroll to position [5, 0]
click at [186, 185] on button "Waiting" at bounding box center [185, 184] width 61 height 35
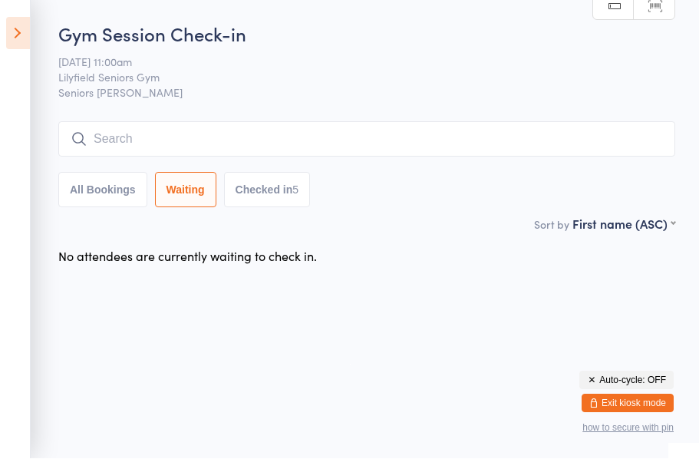
click at [110, 192] on button "All Bookings" at bounding box center [102, 190] width 89 height 35
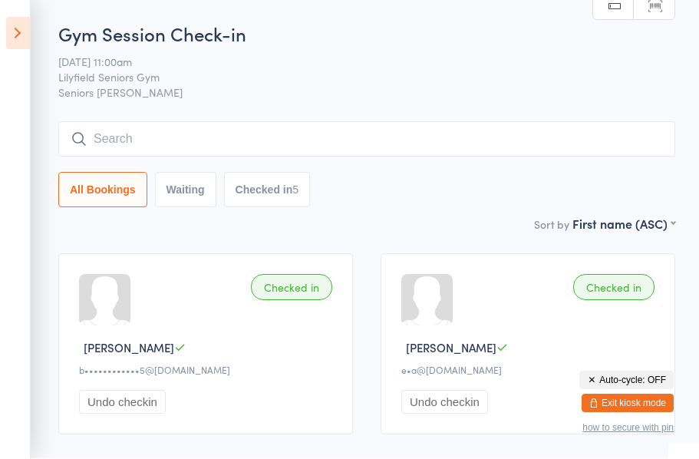
click at [267, 192] on button "Checked in 5" at bounding box center [267, 190] width 87 height 35
select select "5"
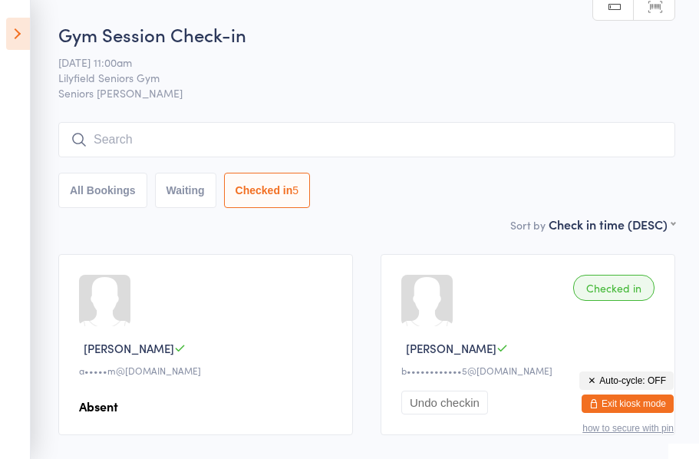
click at [111, 82] on span "Lilyfield Seniors Gym" at bounding box center [354, 77] width 593 height 15
click at [18, 38] on icon at bounding box center [18, 34] width 24 height 32
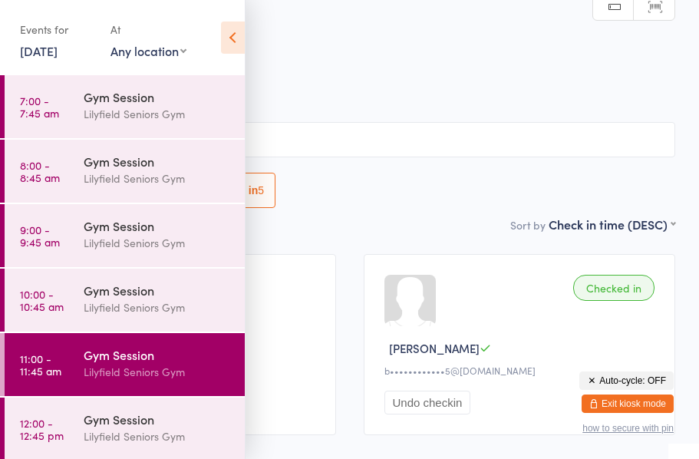
click at [143, 302] on div "Lilyfield Seniors Gym" at bounding box center [158, 308] width 148 height 18
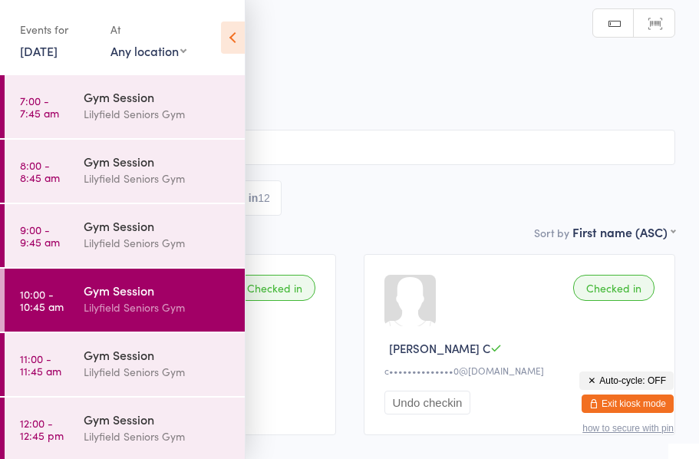
click at [239, 37] on icon at bounding box center [233, 37] width 24 height 32
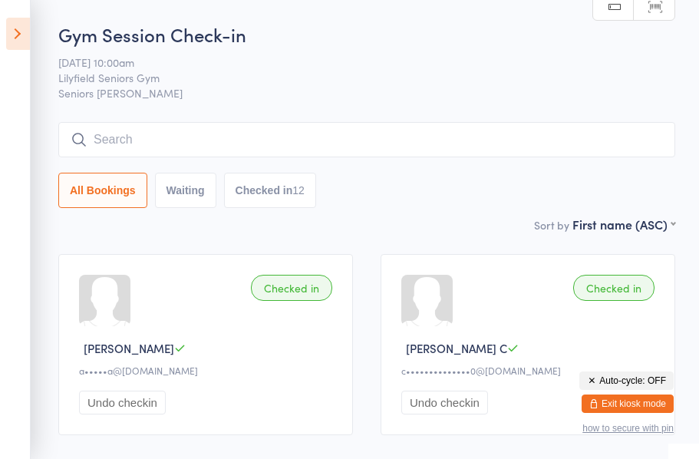
click at [18, 31] on icon at bounding box center [18, 34] width 24 height 32
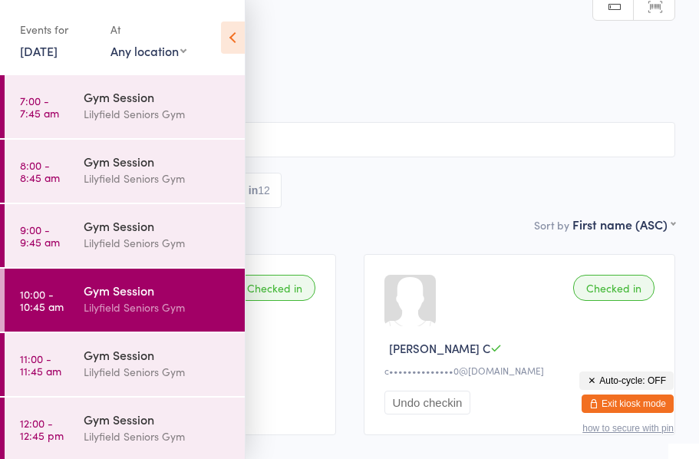
click at [144, 368] on div "Lilyfield Seniors Gym" at bounding box center [158, 372] width 148 height 18
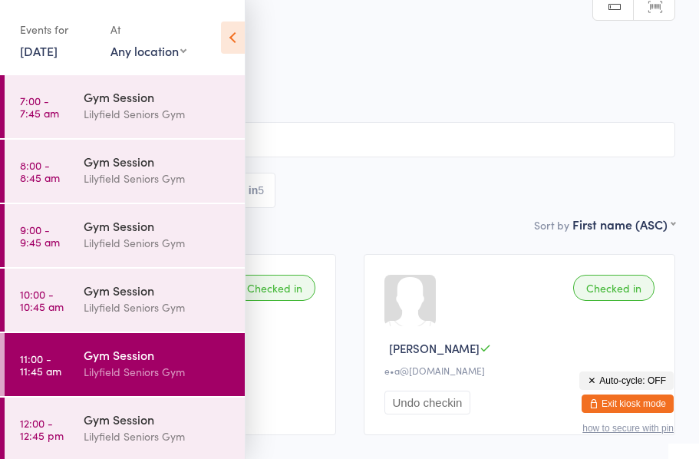
click at [240, 42] on icon at bounding box center [233, 37] width 24 height 32
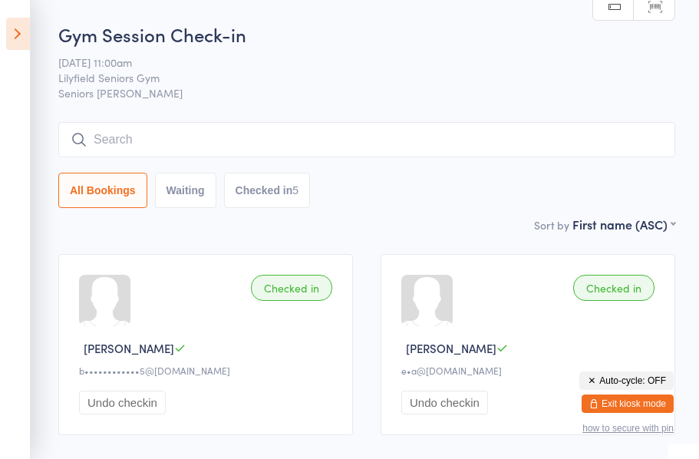
click at [7, 33] on icon at bounding box center [18, 34] width 24 height 32
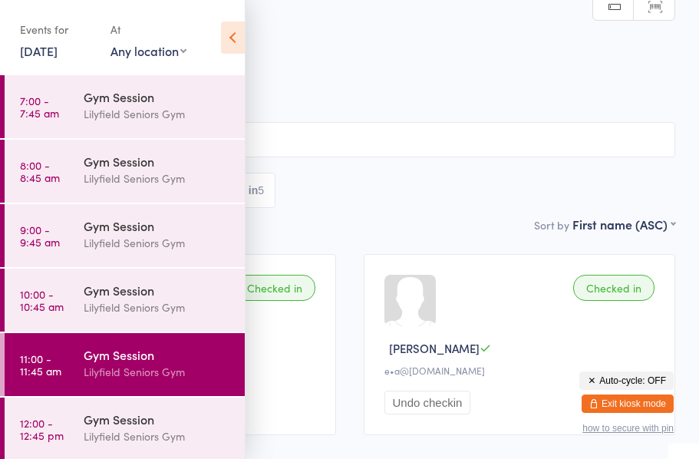
click at [176, 296] on div "Gym Session" at bounding box center [158, 290] width 148 height 17
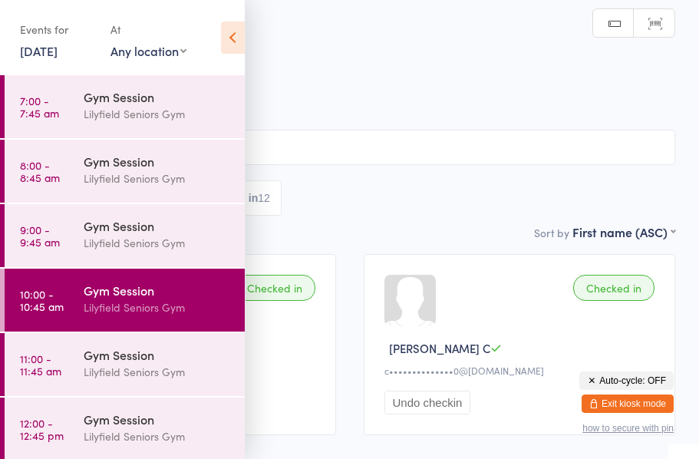
click at [200, 283] on div "Gym Session" at bounding box center [158, 290] width 148 height 17
click at [232, 48] on icon at bounding box center [233, 37] width 24 height 32
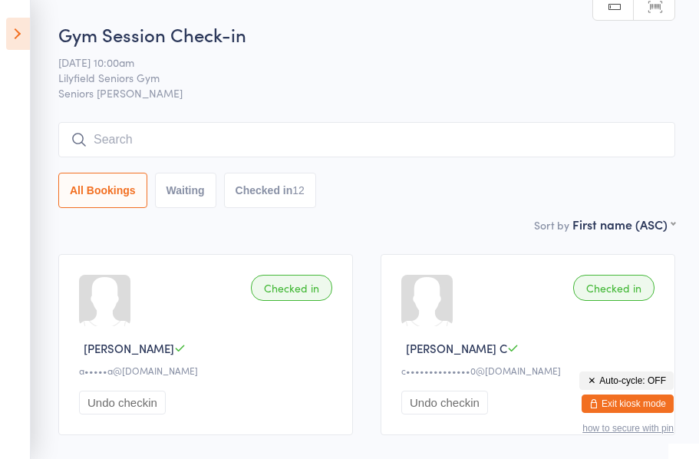
click at [14, 27] on icon at bounding box center [18, 34] width 24 height 32
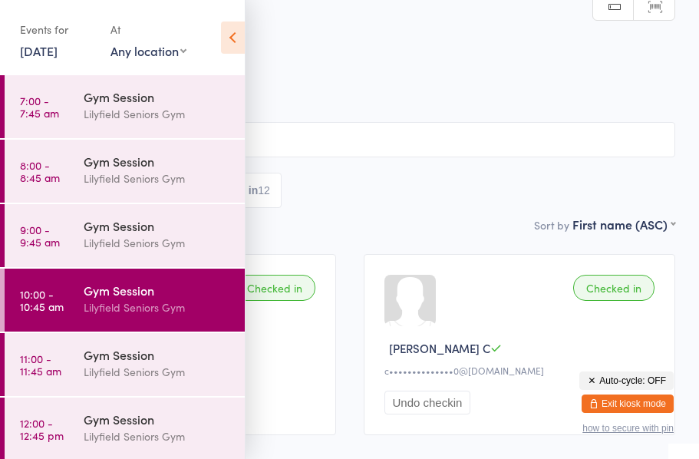
click at [137, 363] on div "Gym Session" at bounding box center [158, 354] width 148 height 17
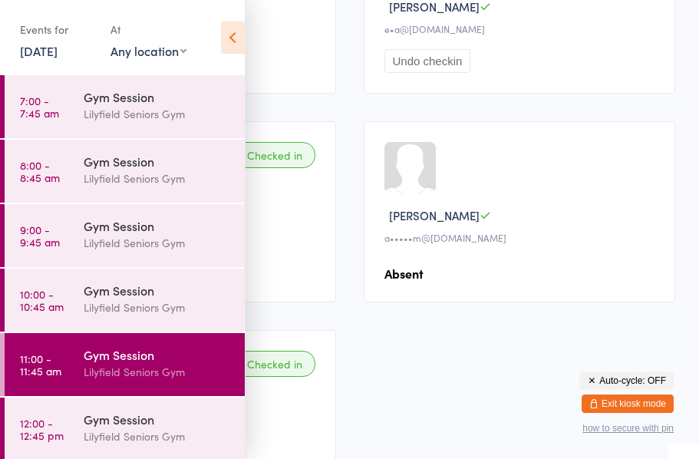
scroll to position [342, 0]
click at [236, 28] on icon at bounding box center [233, 37] width 24 height 32
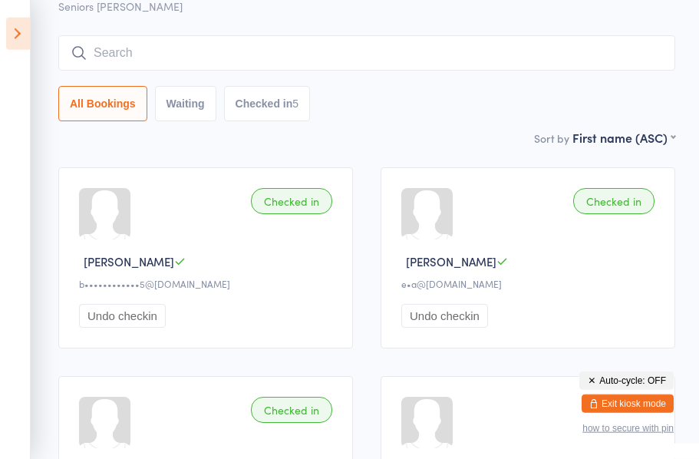
scroll to position [0, 0]
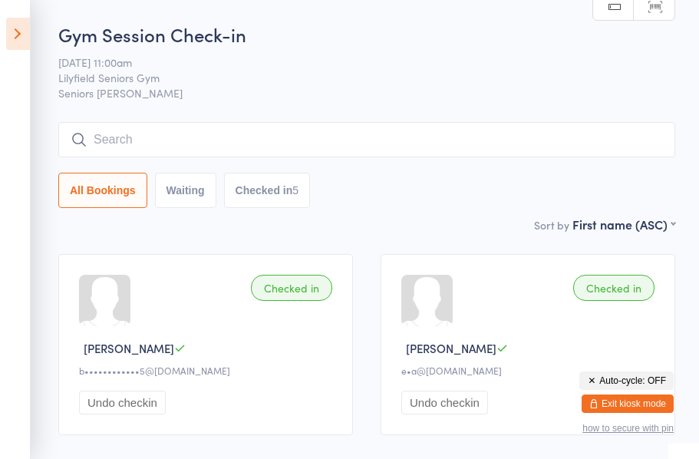
click at [21, 25] on icon at bounding box center [18, 34] width 24 height 32
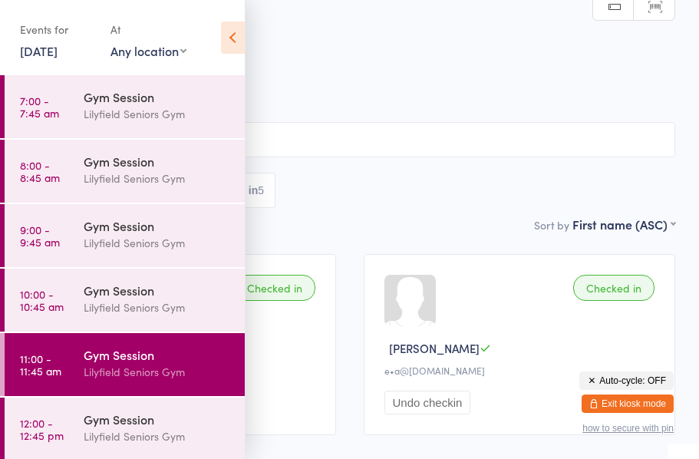
click at [187, 436] on div "Lilyfield Seniors Gym" at bounding box center [158, 437] width 148 height 18
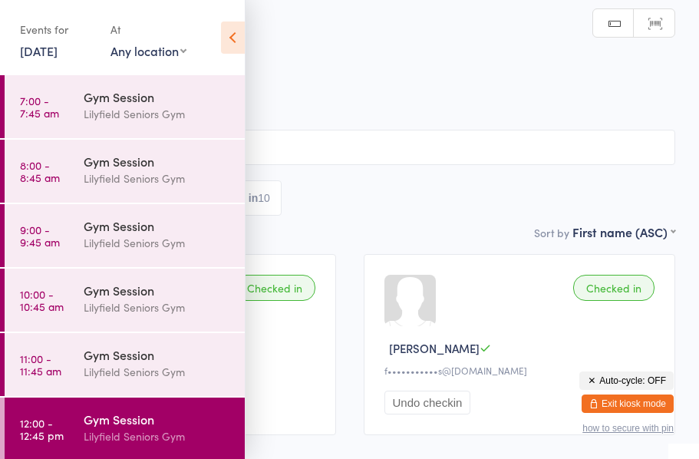
click at [236, 38] on icon at bounding box center [233, 37] width 24 height 32
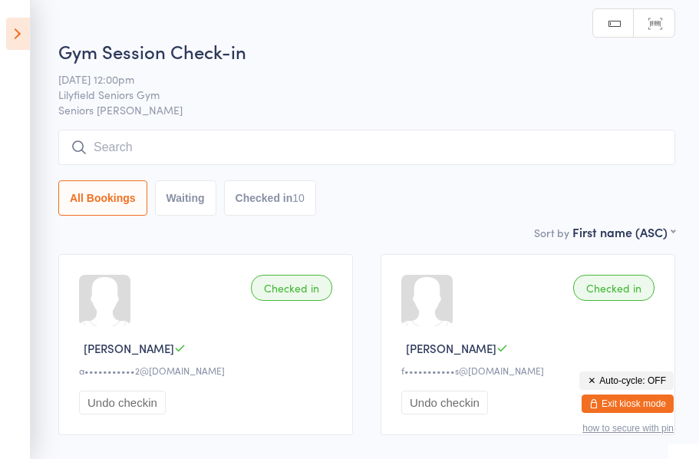
click at [12, 36] on icon at bounding box center [18, 34] width 24 height 32
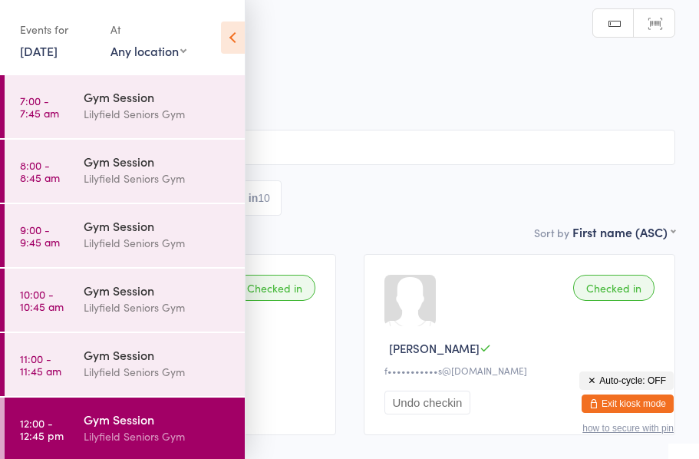
click at [162, 365] on div "Lilyfield Seniors Gym" at bounding box center [158, 372] width 148 height 18
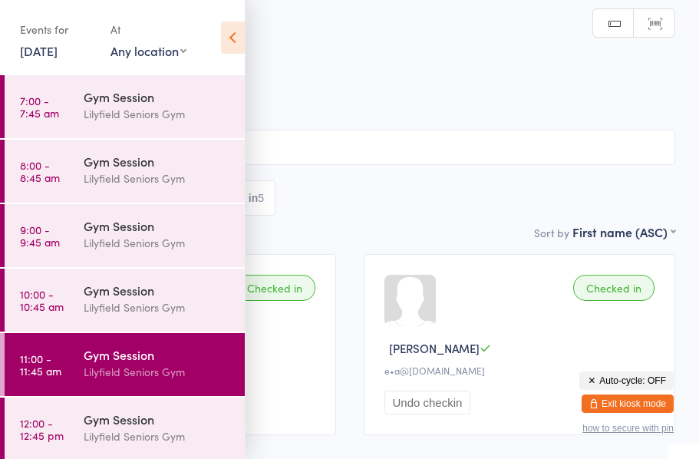
click at [239, 36] on icon at bounding box center [233, 37] width 24 height 32
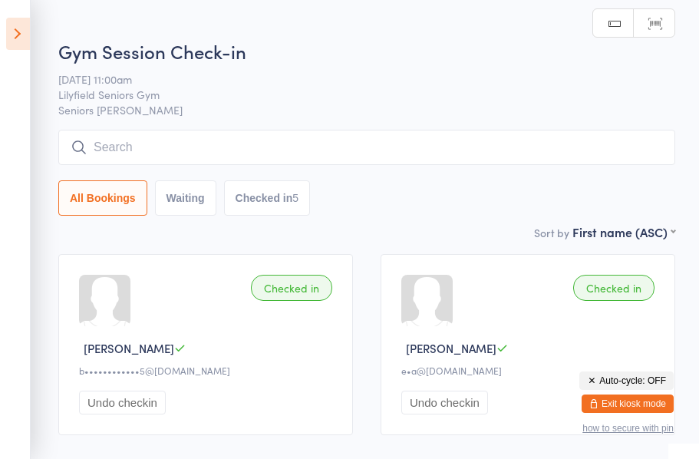
click at [279, 199] on button "Checked in 5" at bounding box center [267, 197] width 87 height 35
select select "5"
